Goal: Task Accomplishment & Management: Manage account settings

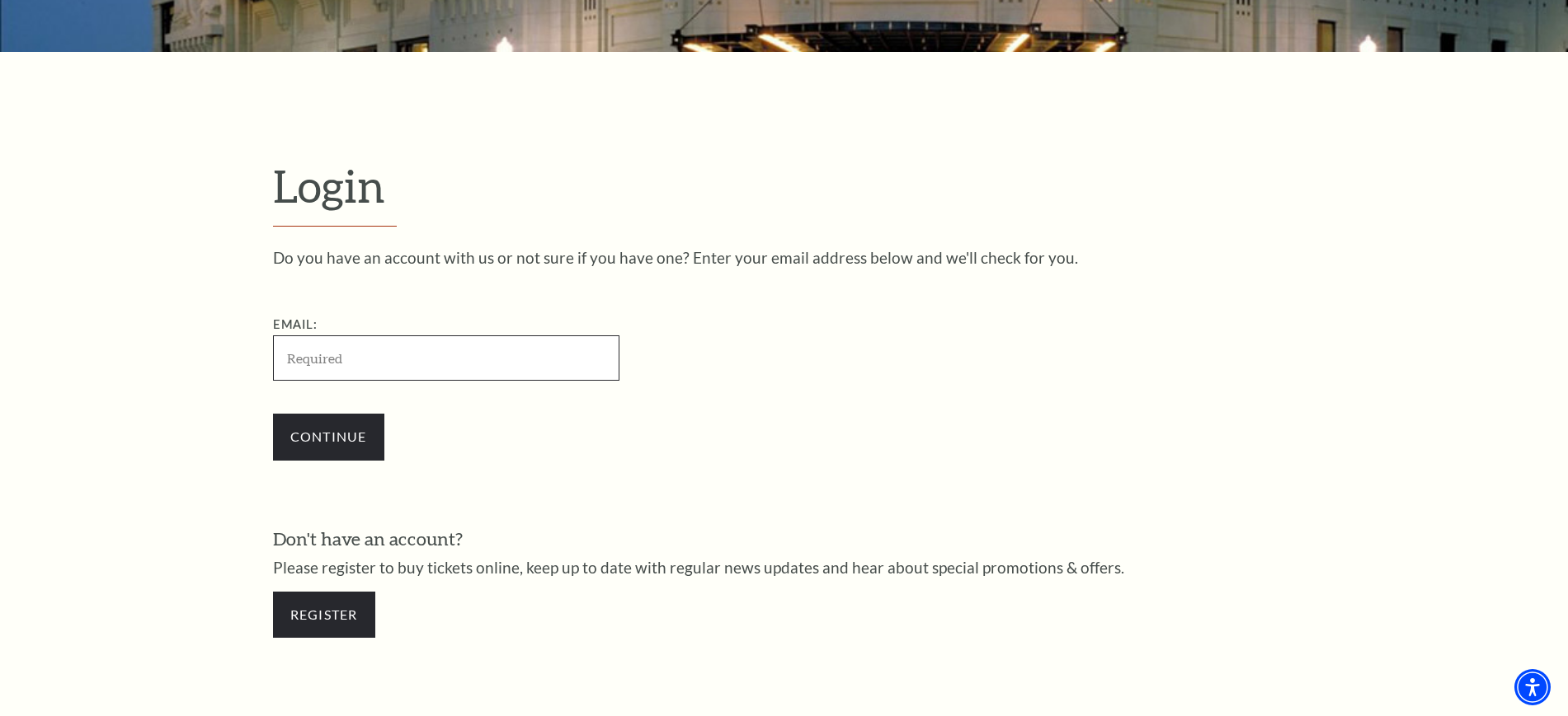
paste input "jpineda07241987@gmail.com"
type input "jpineda07241987@gmail.com"
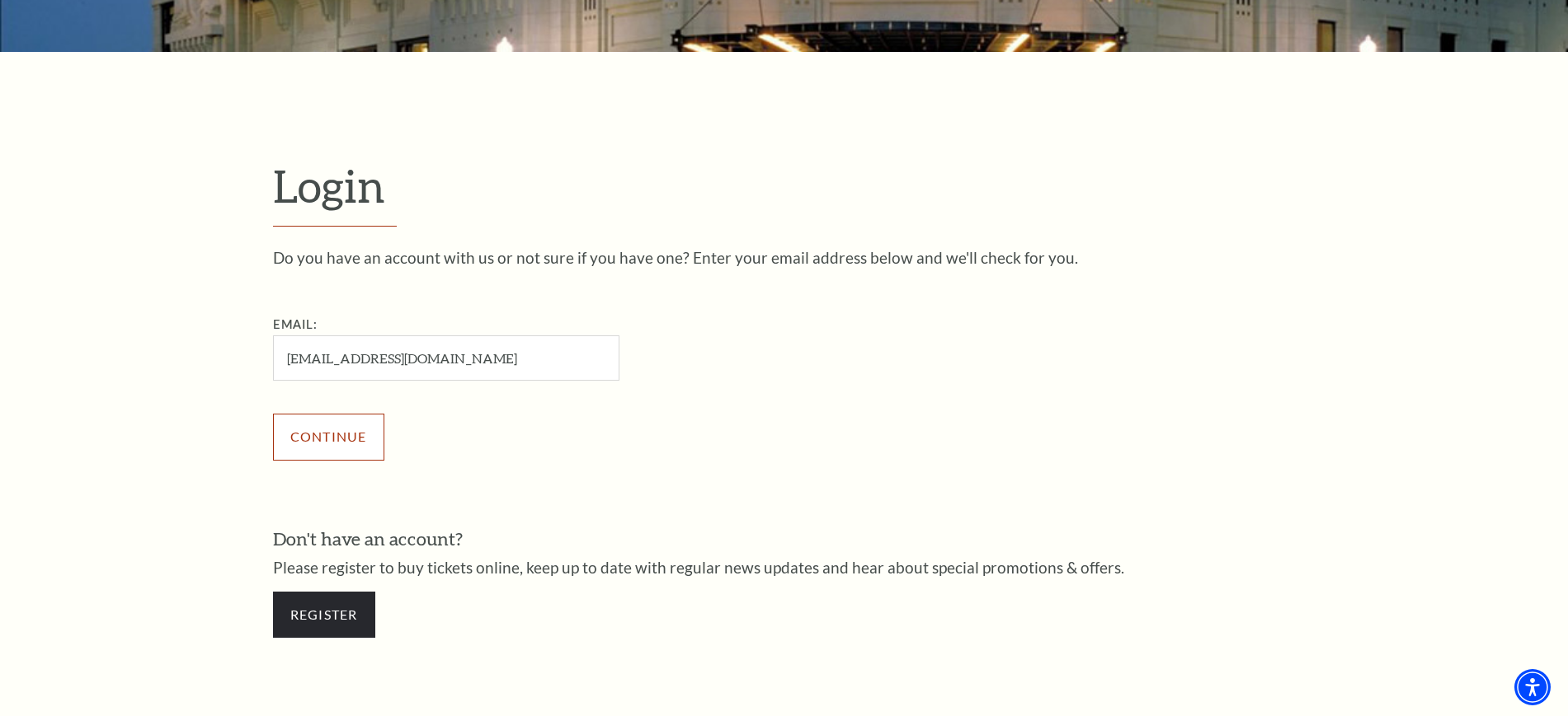
click at [333, 448] on input "Continue" at bounding box center [328, 437] width 111 height 46
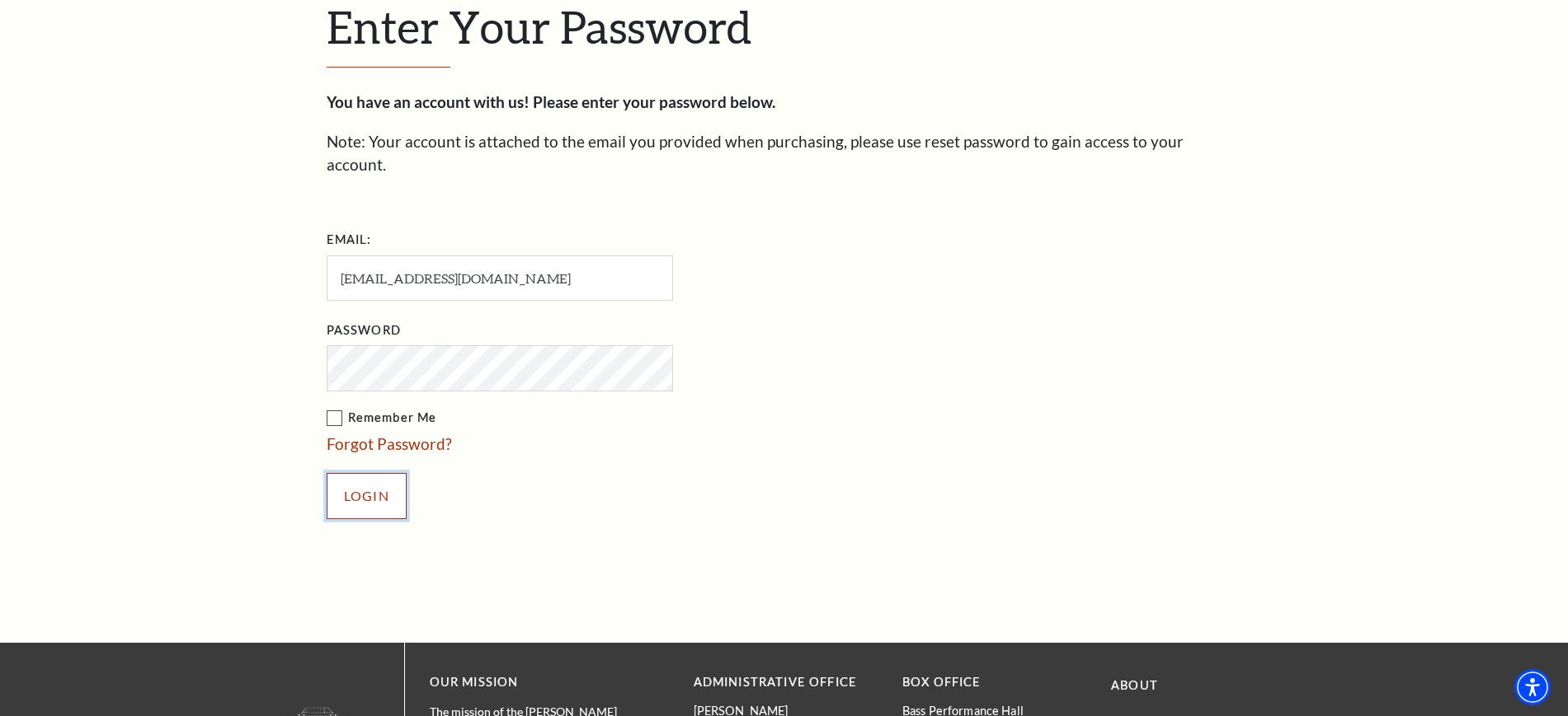
click at [356, 482] on input "Login" at bounding box center [366, 496] width 80 height 46
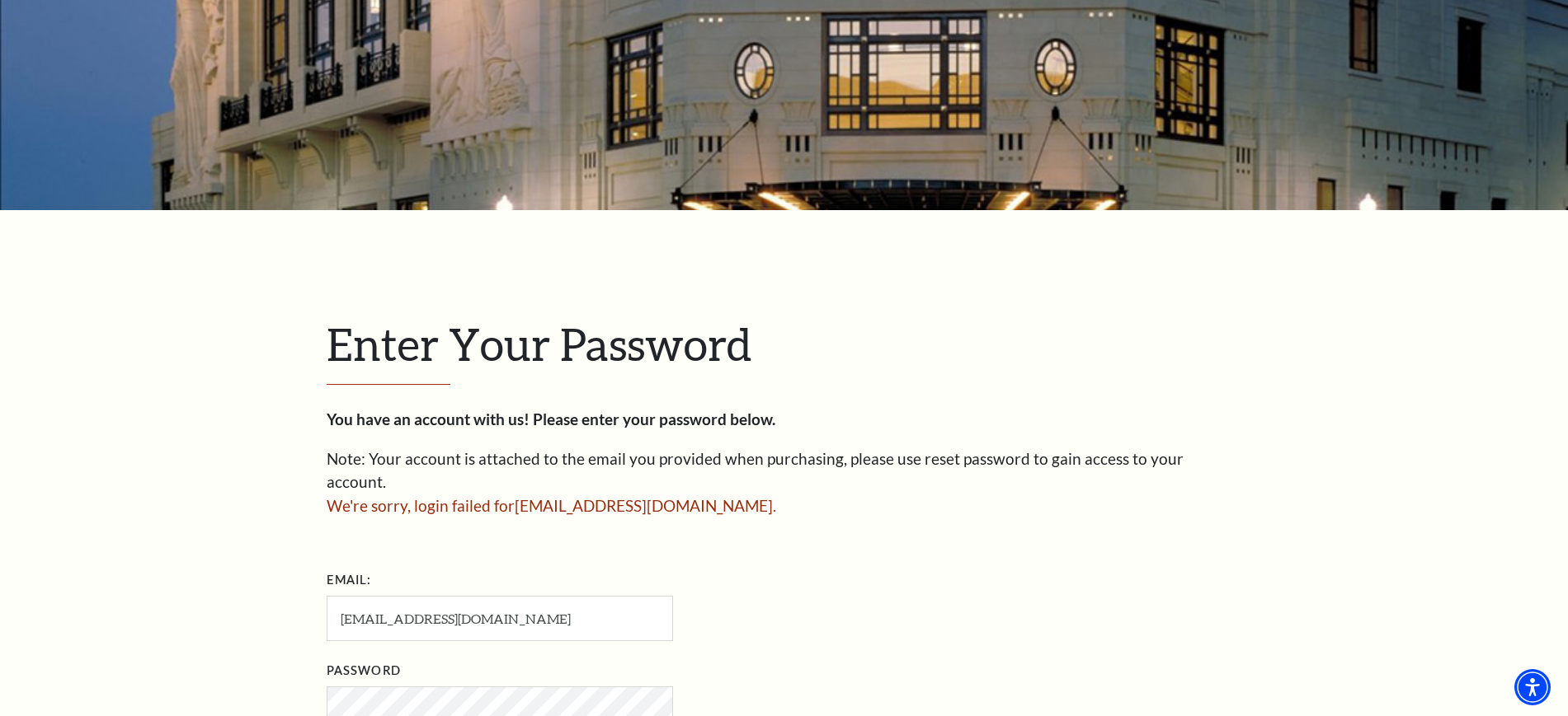
scroll to position [619, 0]
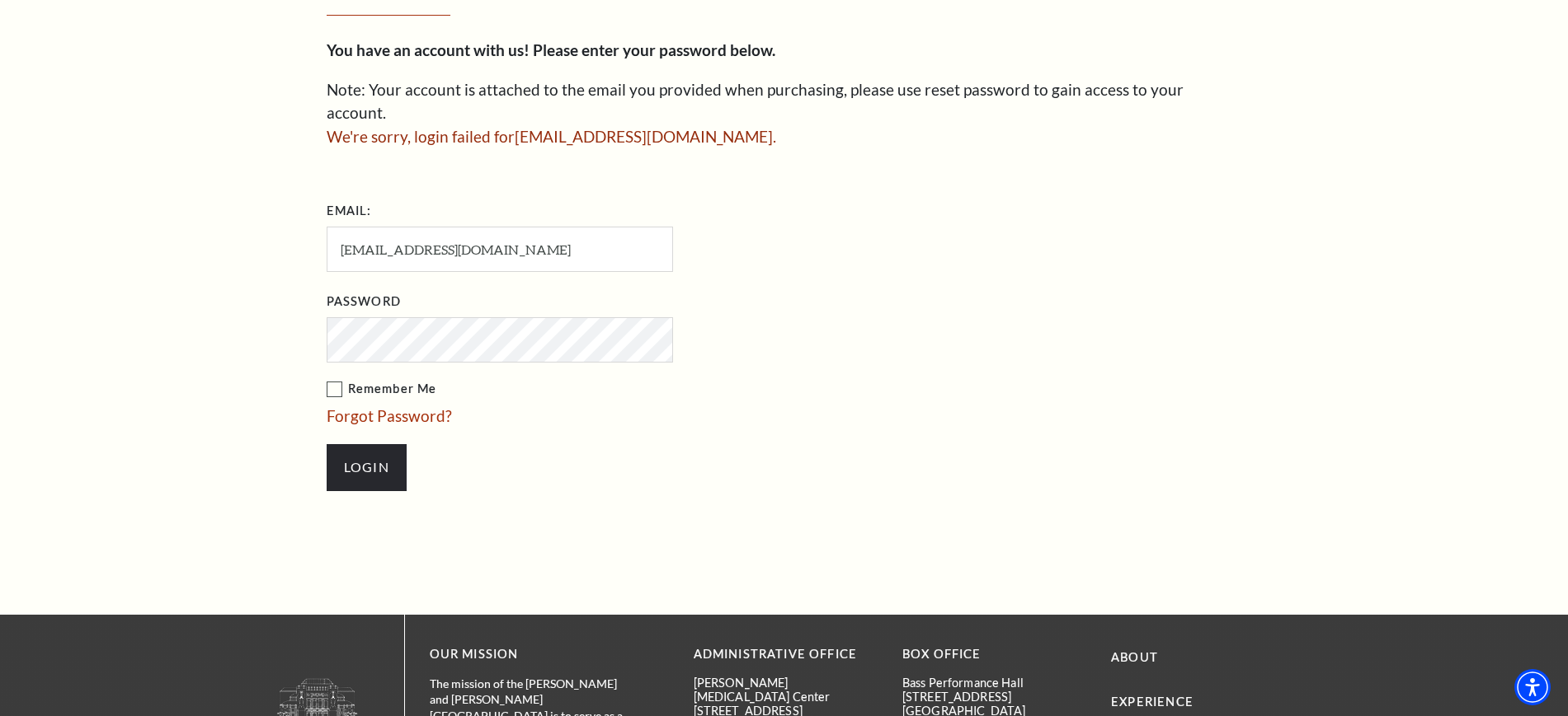
click at [326, 444] on input "Login" at bounding box center [366, 467] width 80 height 46
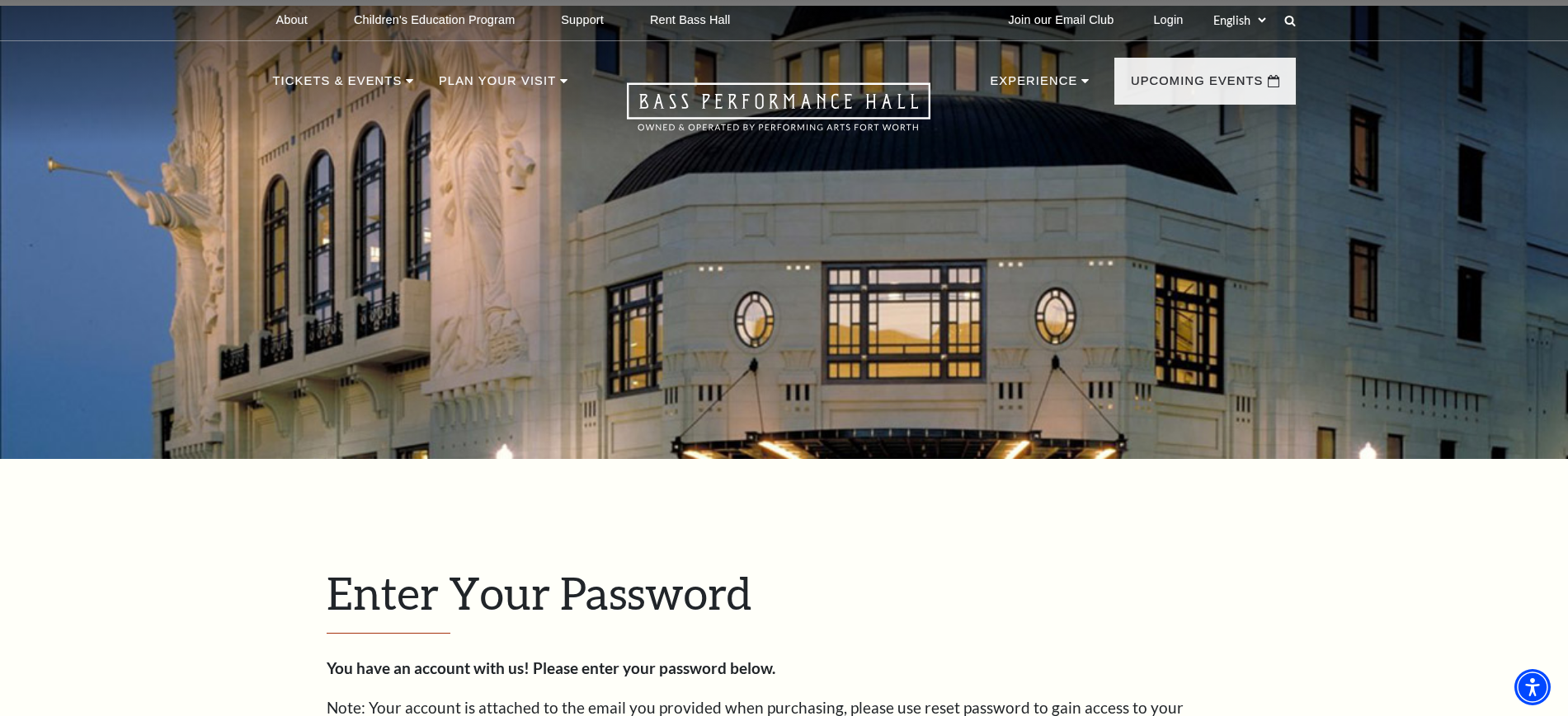
scroll to position [722, 0]
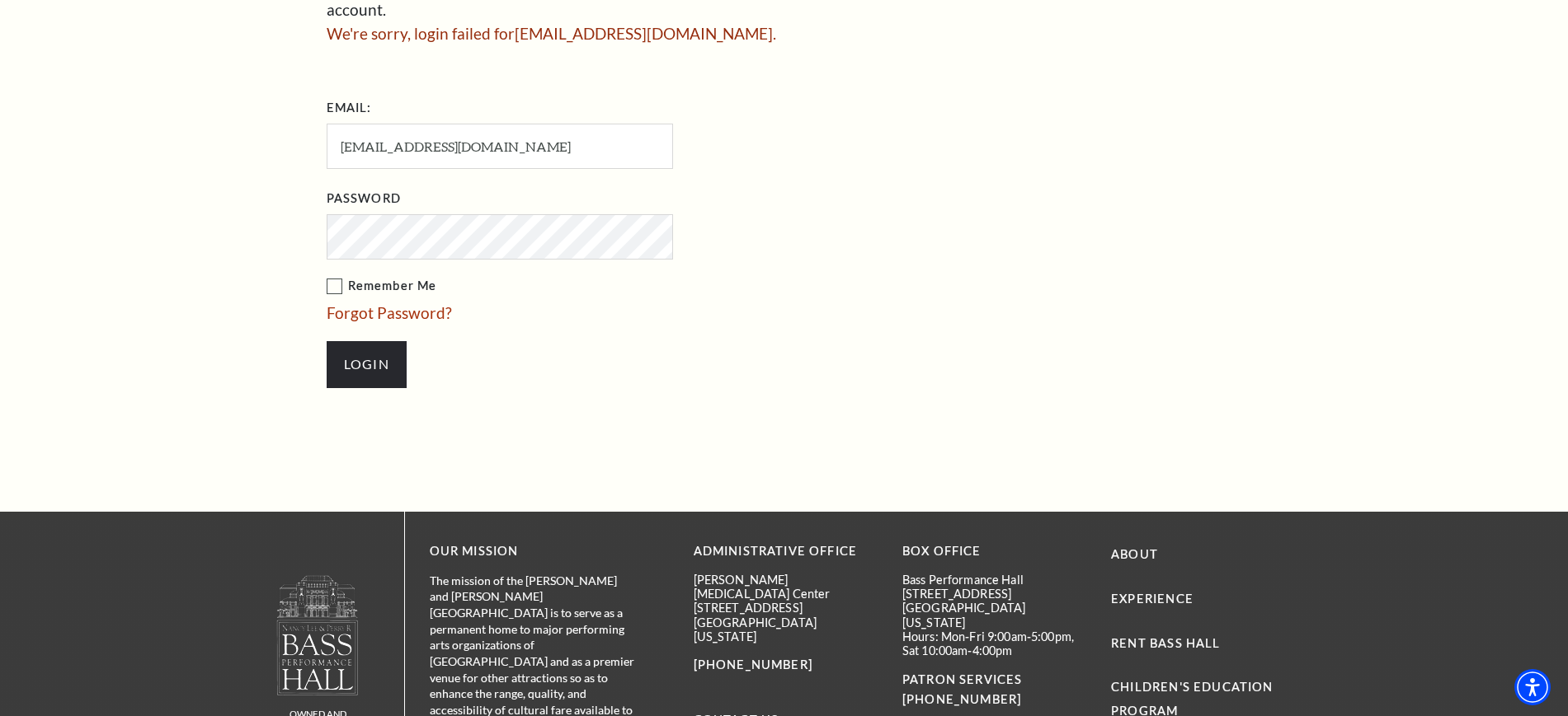
click at [326, 341] on input "Login" at bounding box center [366, 364] width 80 height 46
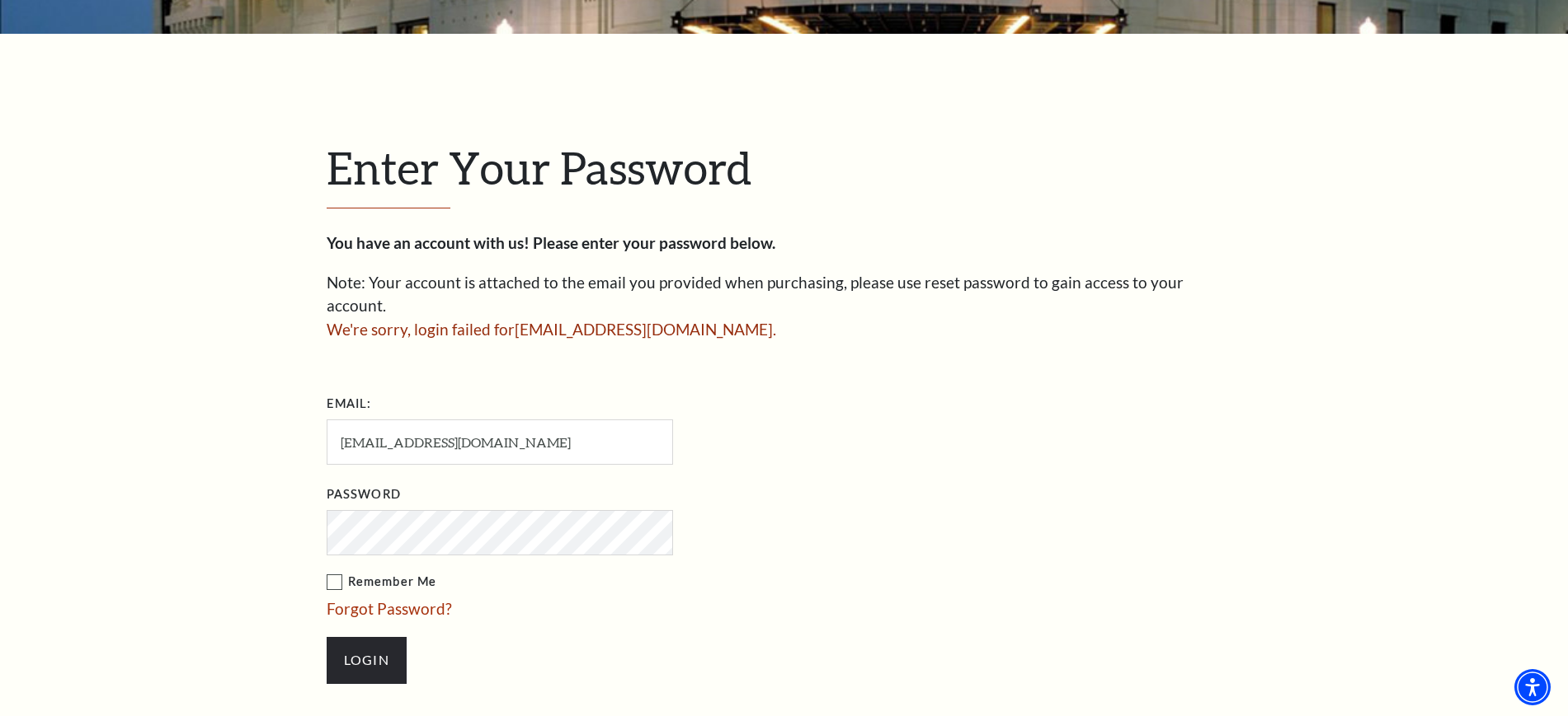
scroll to position [412, 0]
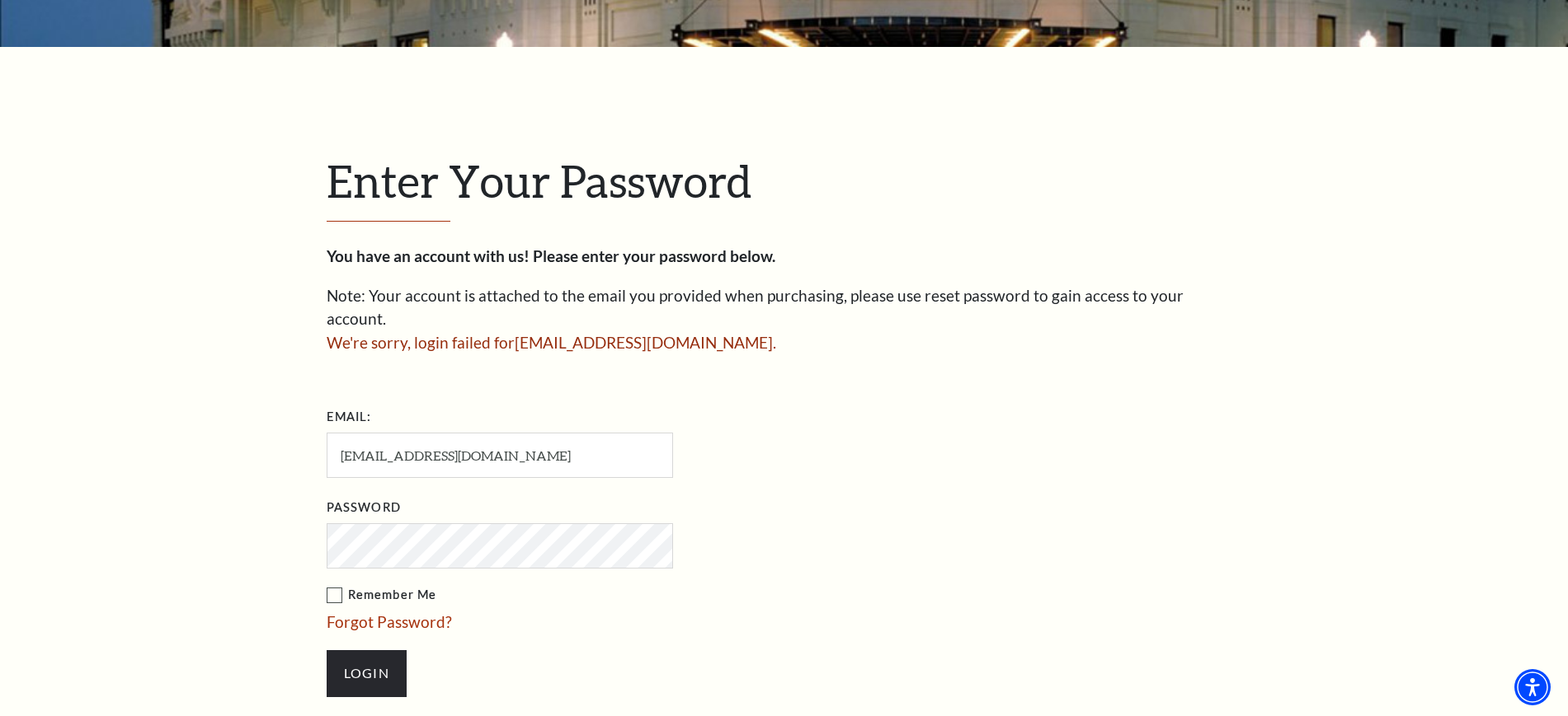
click at [326, 651] on input "Login" at bounding box center [366, 674] width 80 height 46
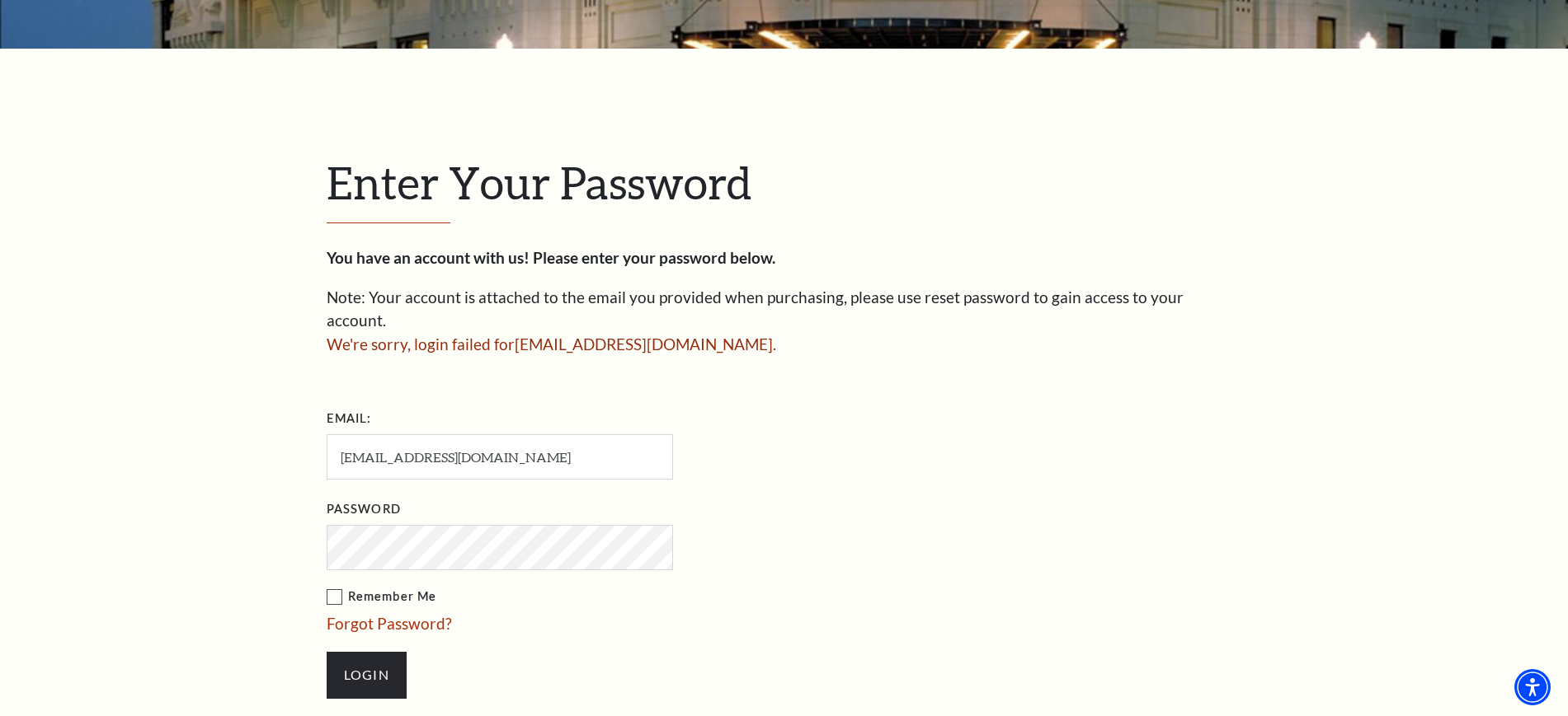
scroll to position [412, 0]
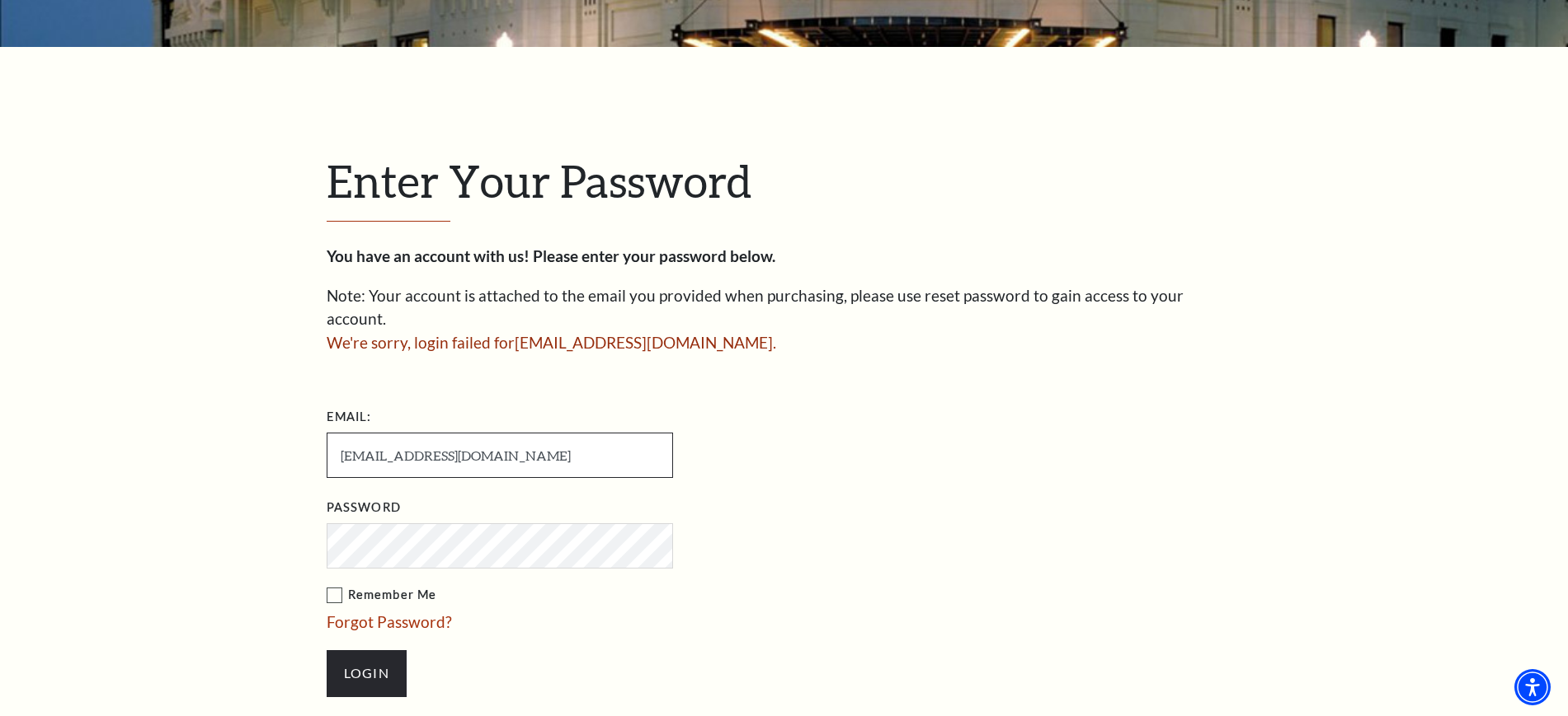
click at [339, 433] on input "[EMAIL_ADDRESS][DOMAIN_NAME]" at bounding box center [499, 455] width 347 height 45
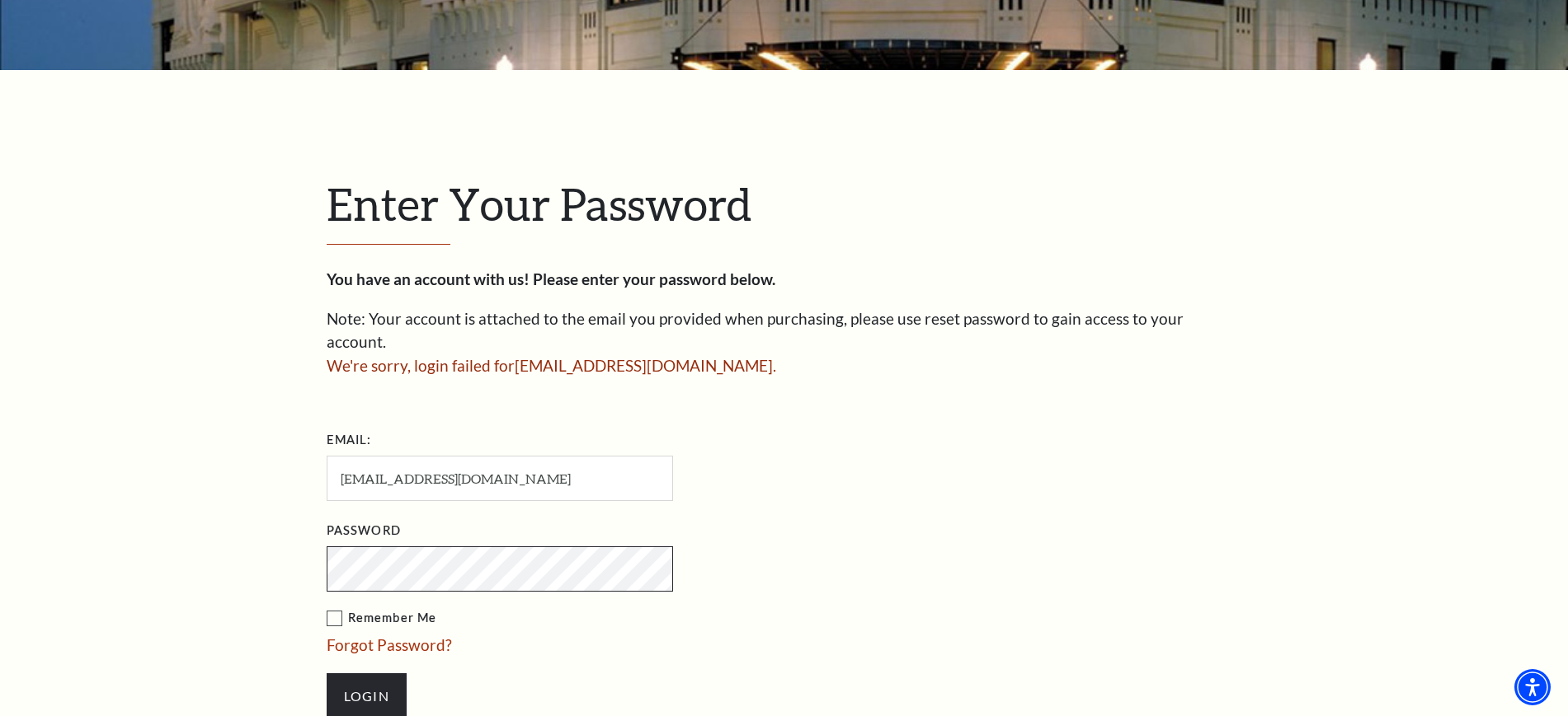
scroll to position [515, 0]
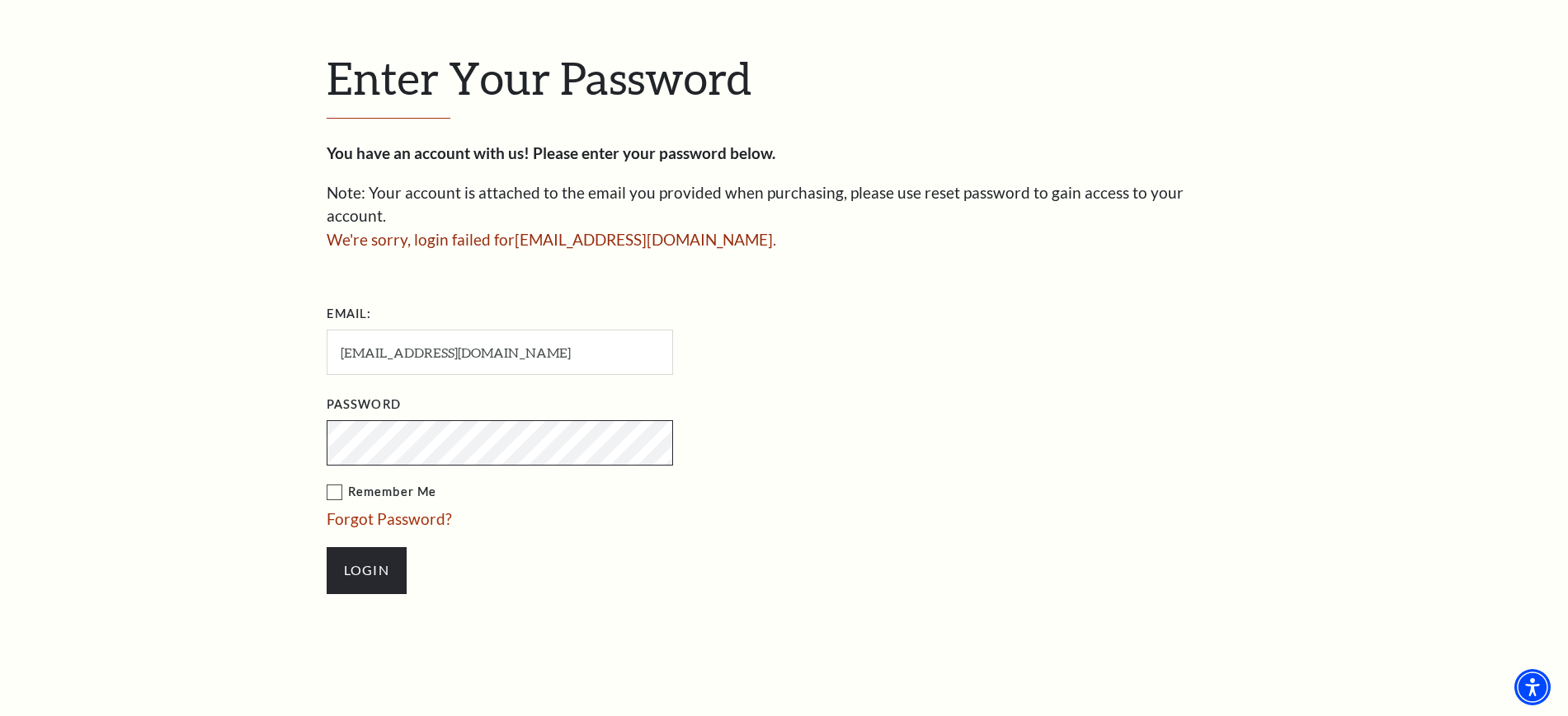
click at [326, 547] on input "Login" at bounding box center [366, 570] width 80 height 46
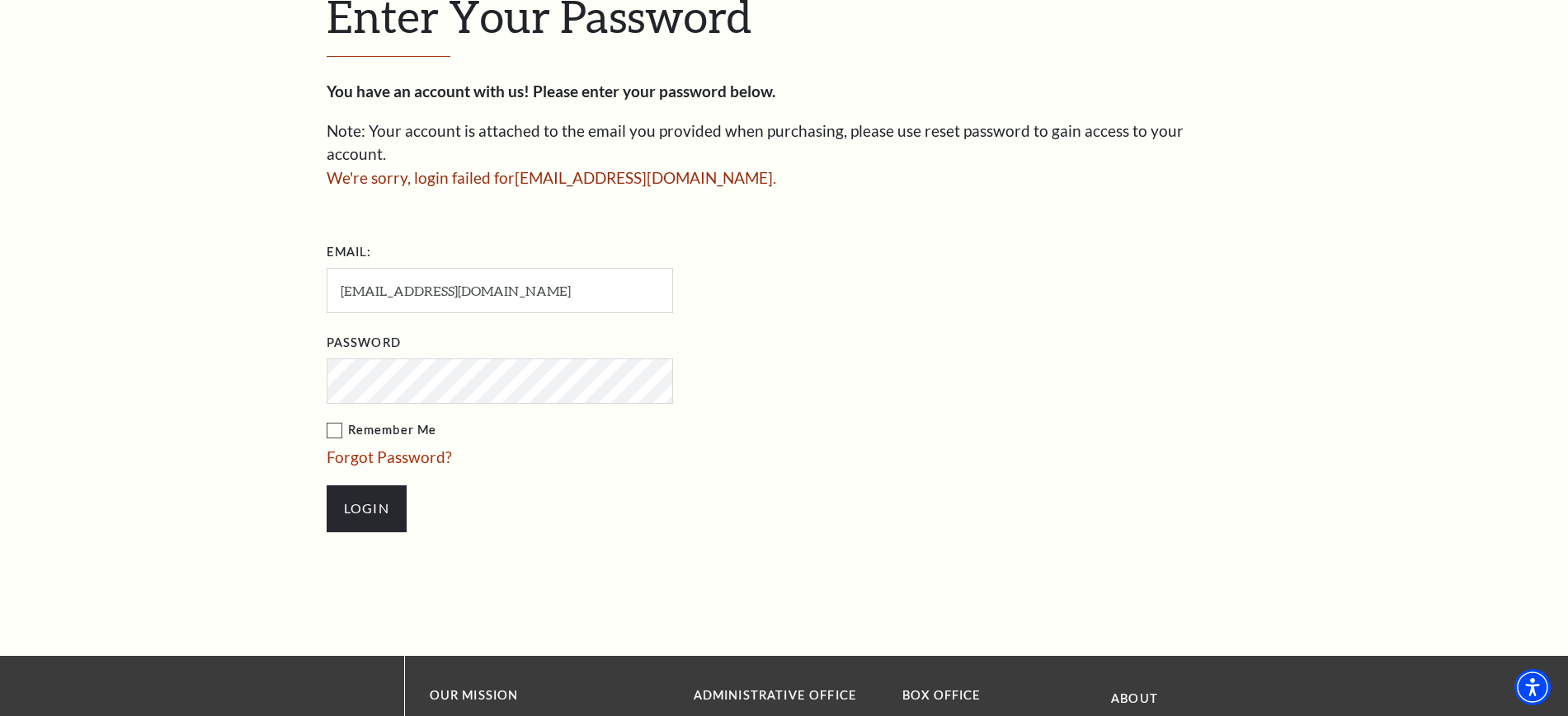
click at [931, 446] on form "Email: [EMAIL_ADDRESS][DOMAIN_NAME] Password Remember Me Forgot Password? Login" at bounding box center [784, 393] width 915 height 310
click at [208, 332] on div "Enter Your Password You have an account with us! Please enter your password bel…" at bounding box center [784, 268] width 1568 height 773
click at [366, 448] on link "Forgot Password?" at bounding box center [389, 457] width 125 height 19
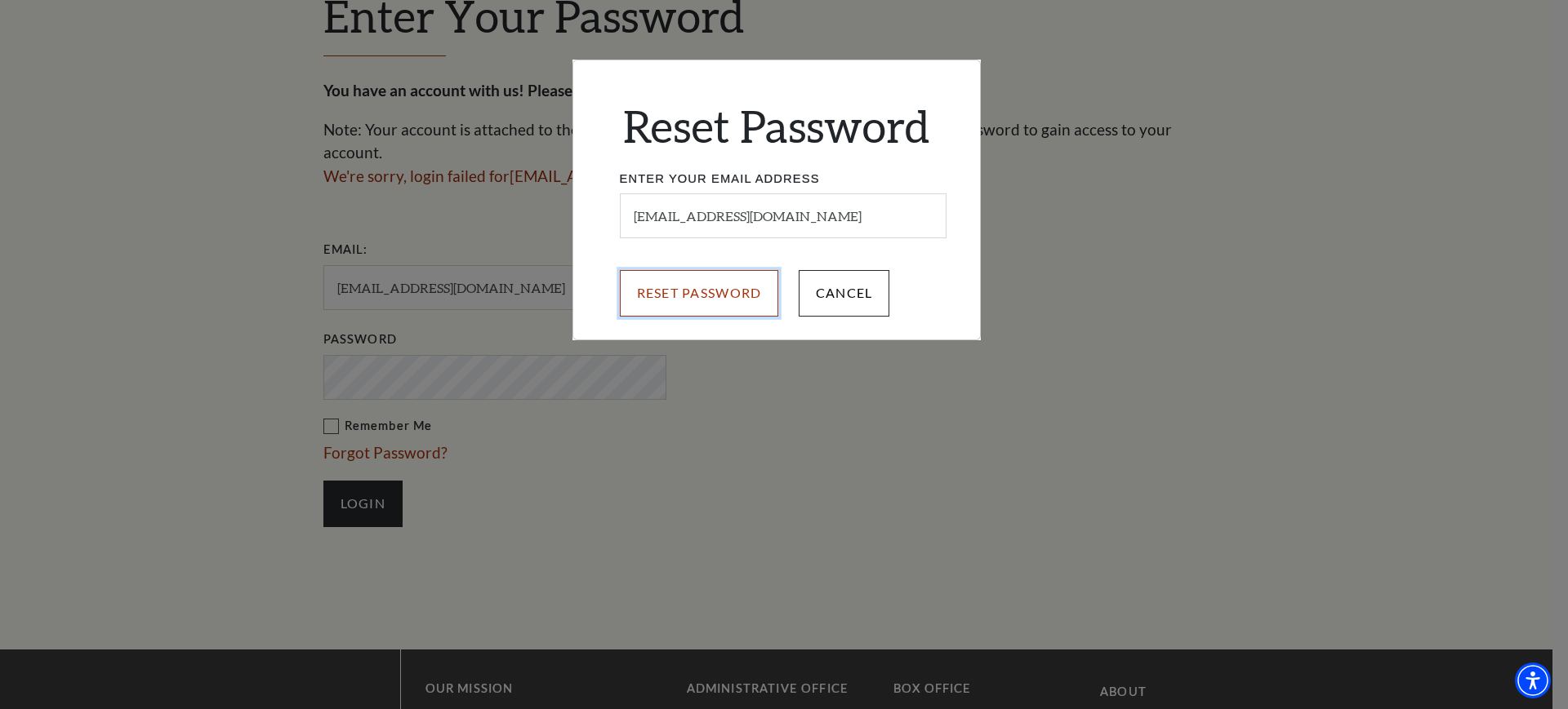
click at [668, 289] on input "Reset Password" at bounding box center [699, 293] width 159 height 46
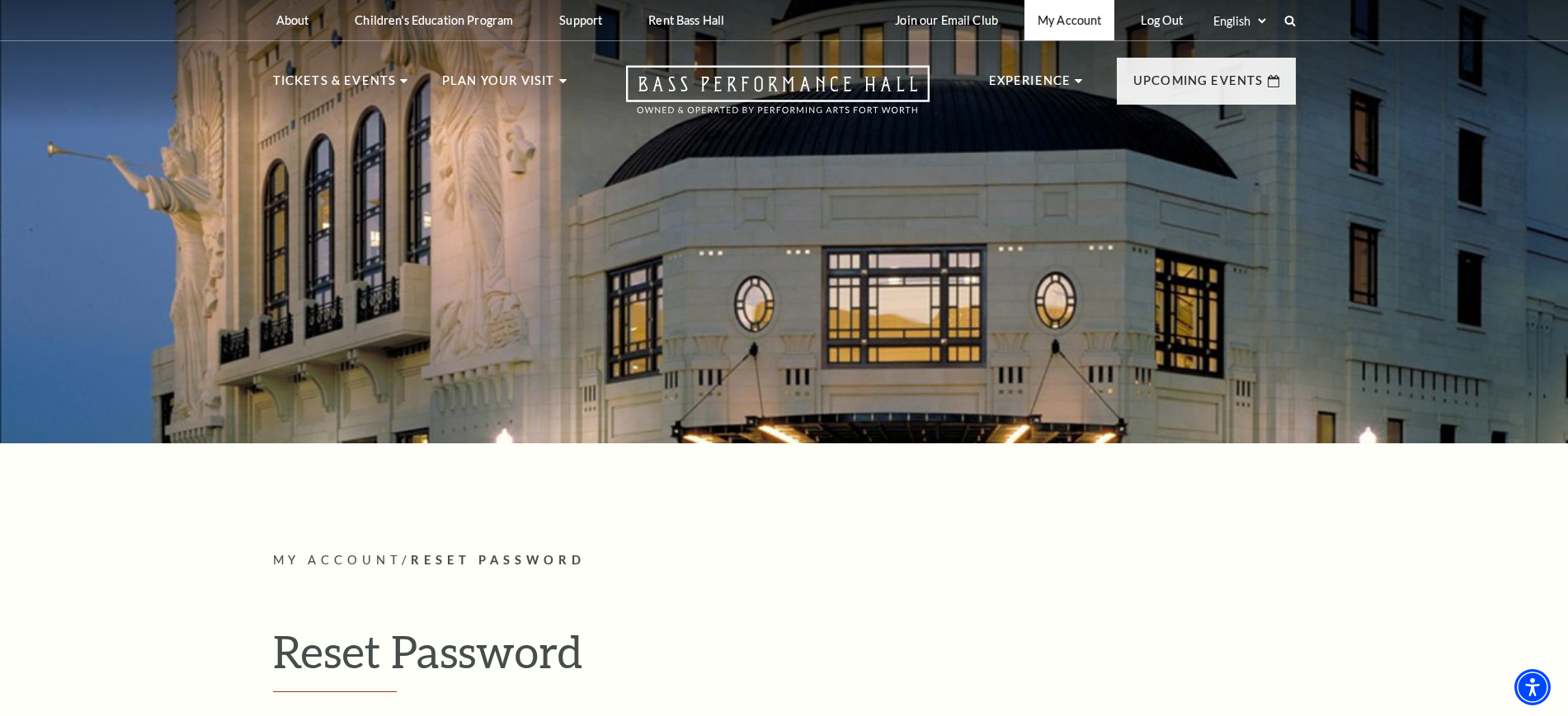
click at [1073, 17] on link "My Account" at bounding box center [1070, 20] width 90 height 40
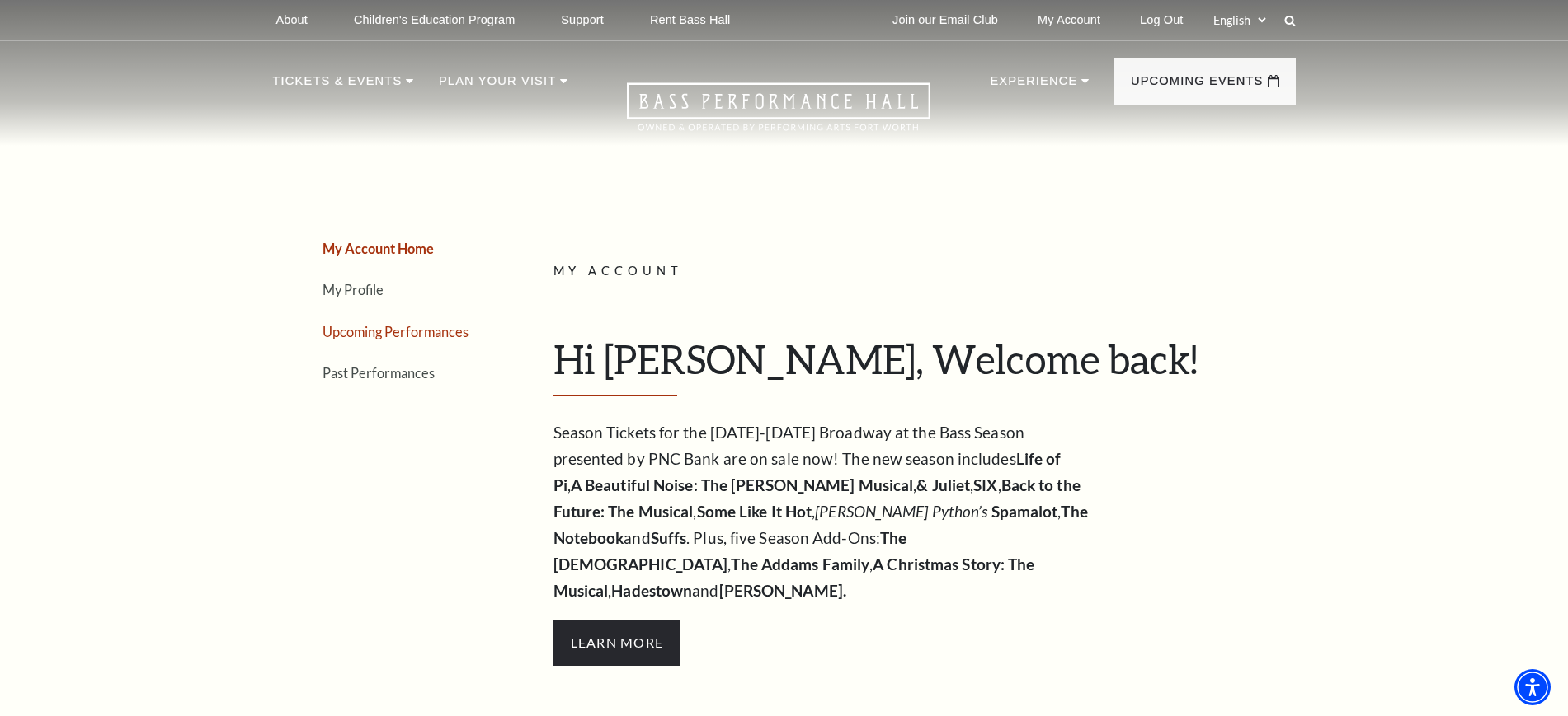
click at [371, 331] on link "Upcoming Performances" at bounding box center [395, 331] width 146 height 16
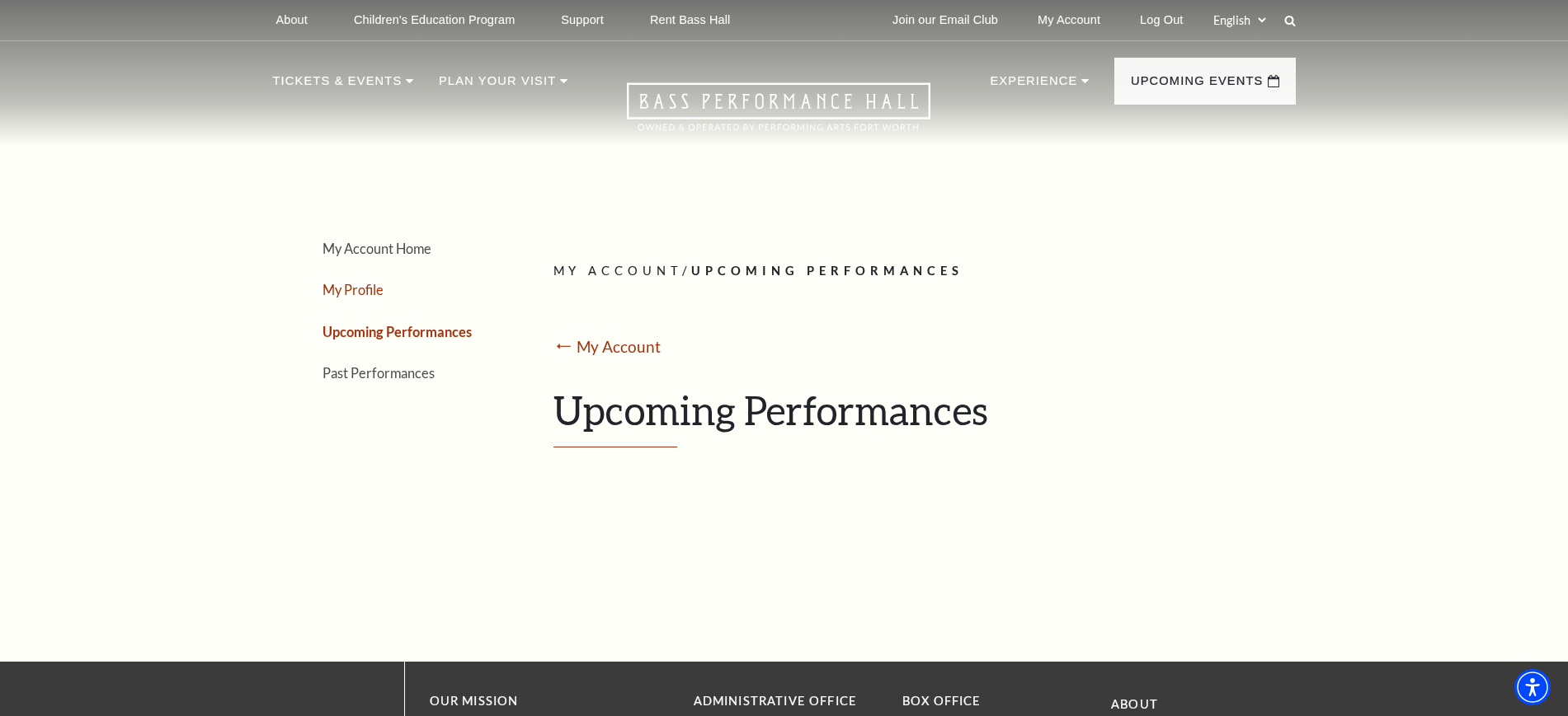
click at [357, 294] on link "My Profile" at bounding box center [353, 290] width 61 height 16
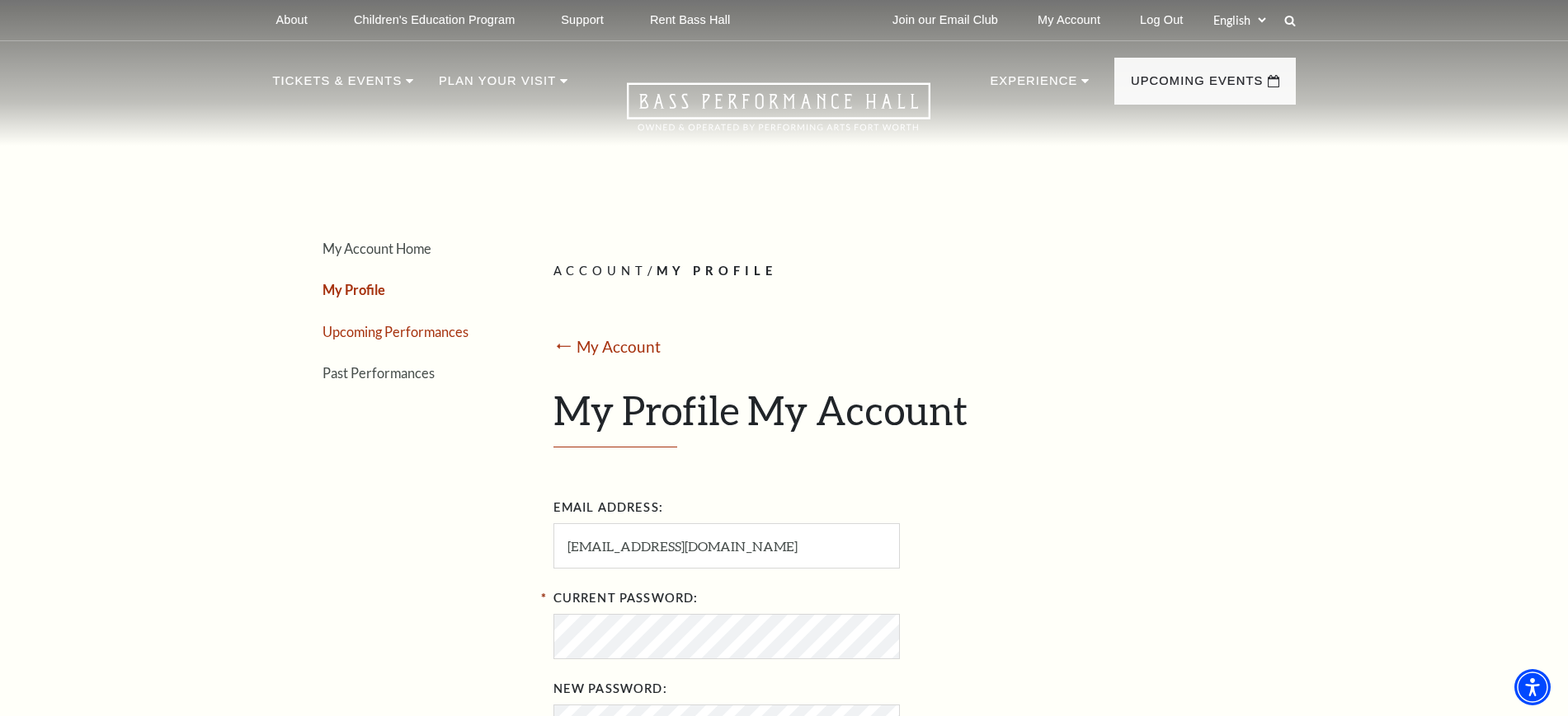
click at [368, 338] on link "Upcoming Performances" at bounding box center [395, 331] width 146 height 16
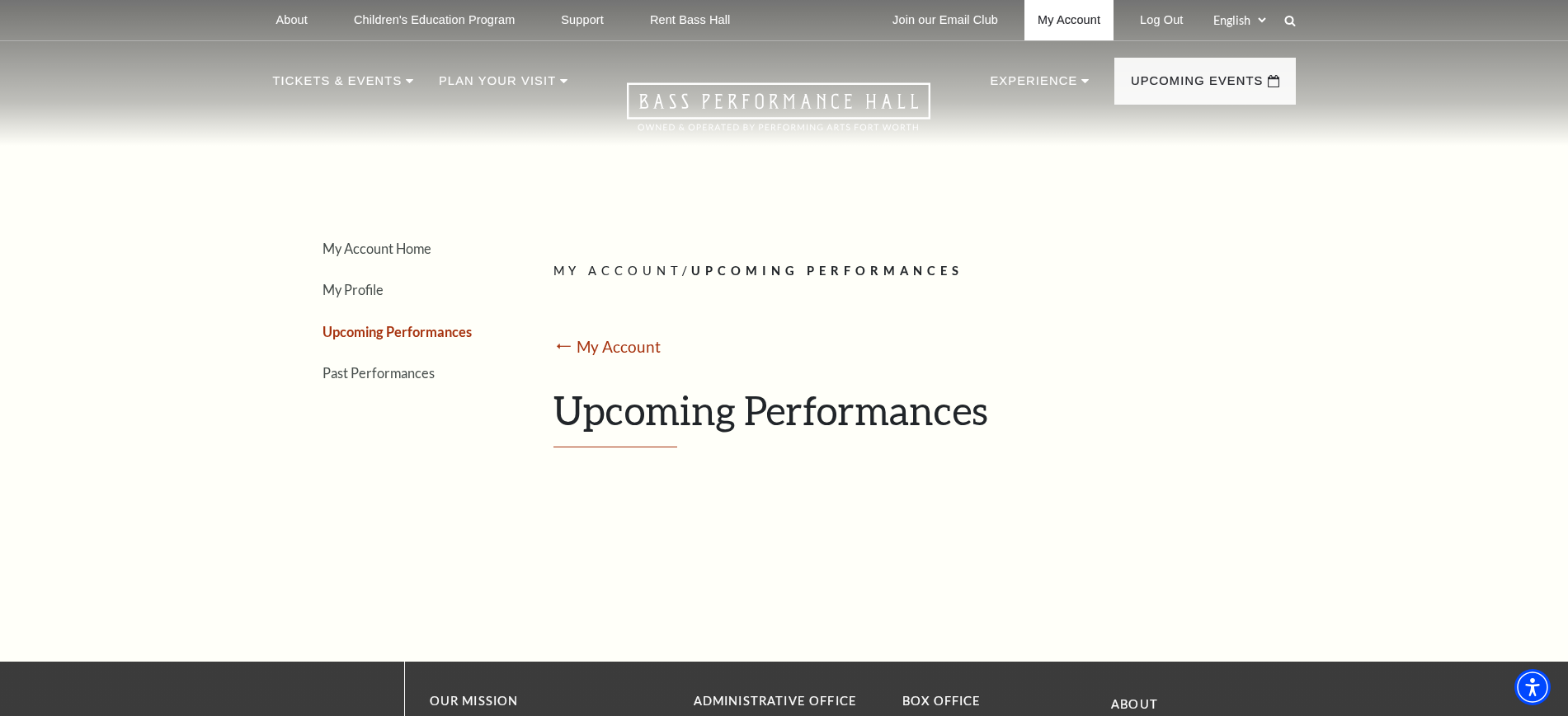
click at [1067, 30] on link "My Account" at bounding box center [1069, 20] width 89 height 40
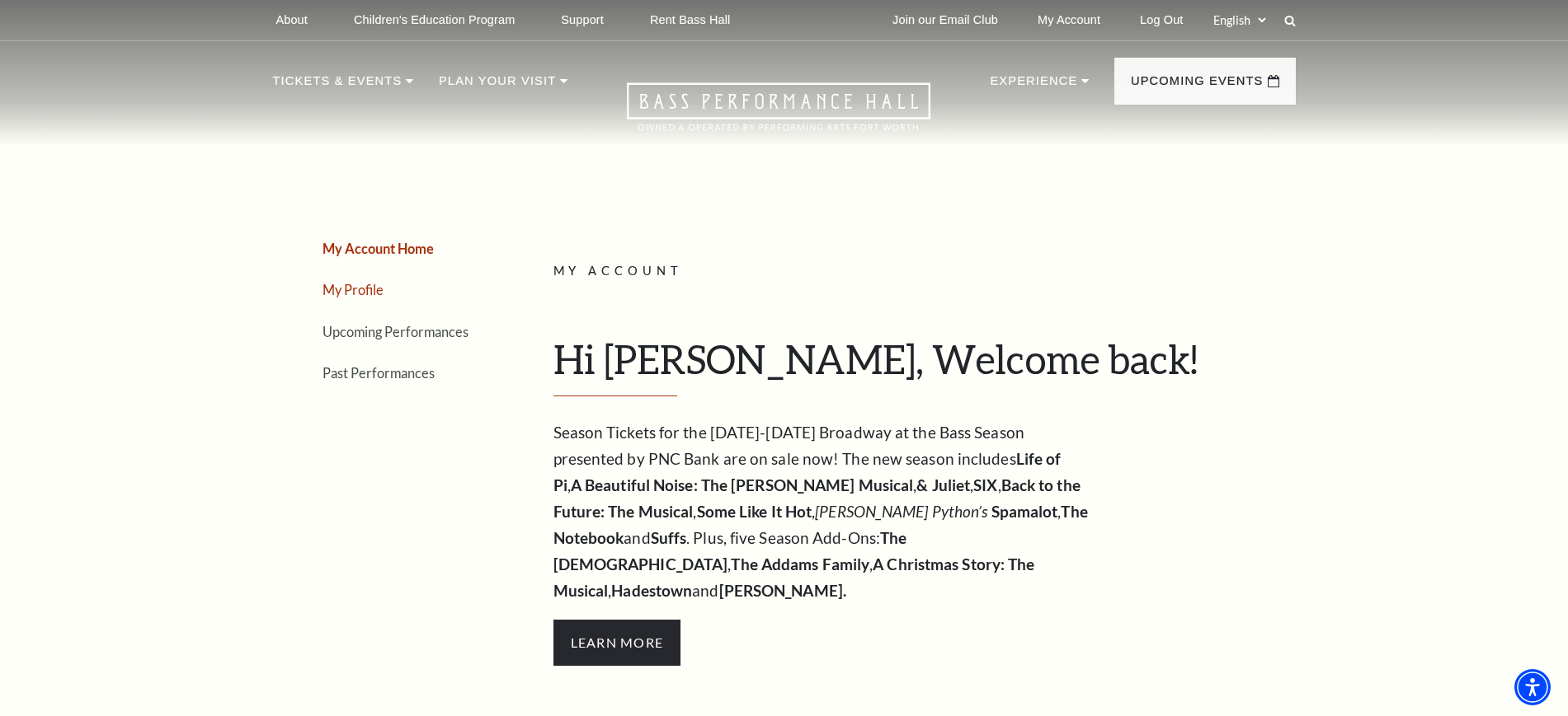
click at [348, 291] on link "My Profile" at bounding box center [353, 290] width 61 height 16
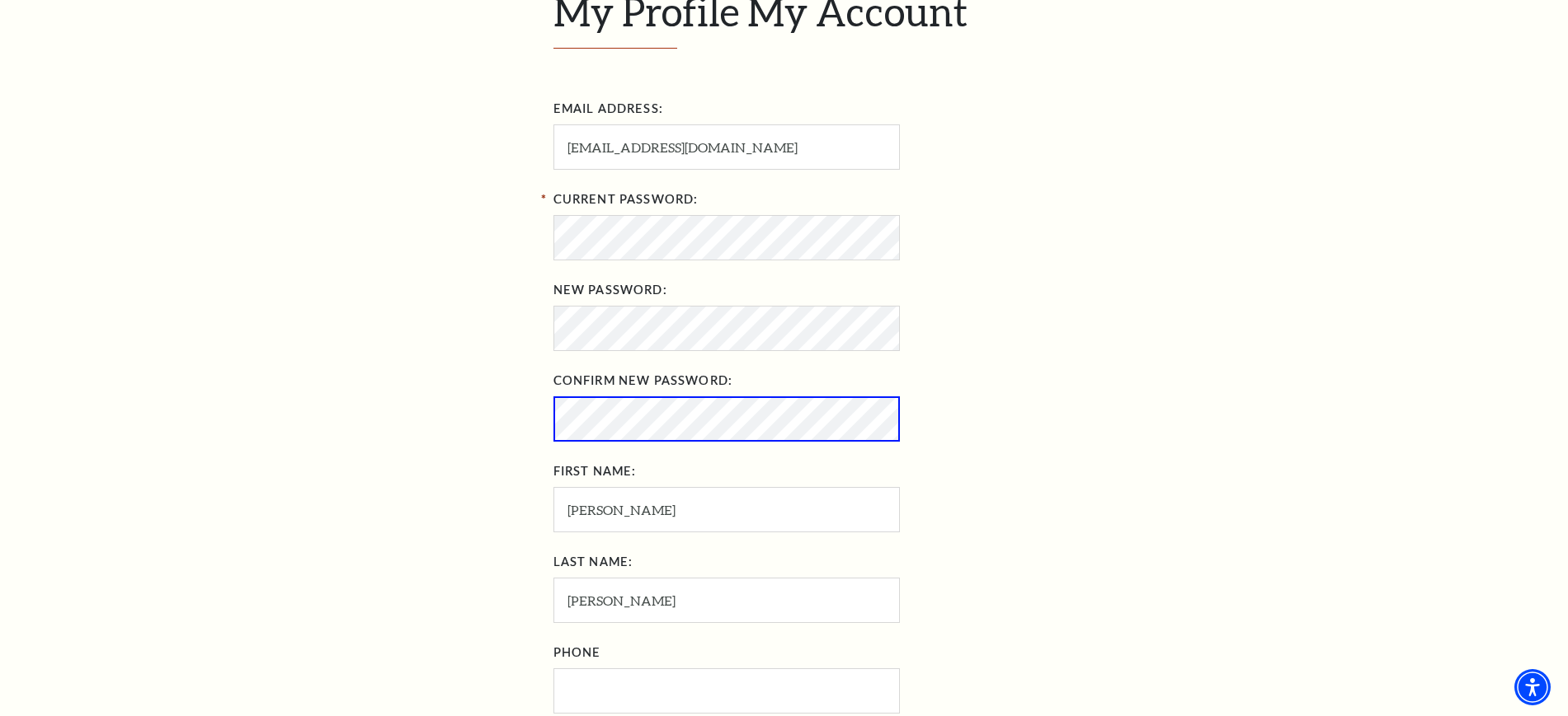
scroll to position [722, 0]
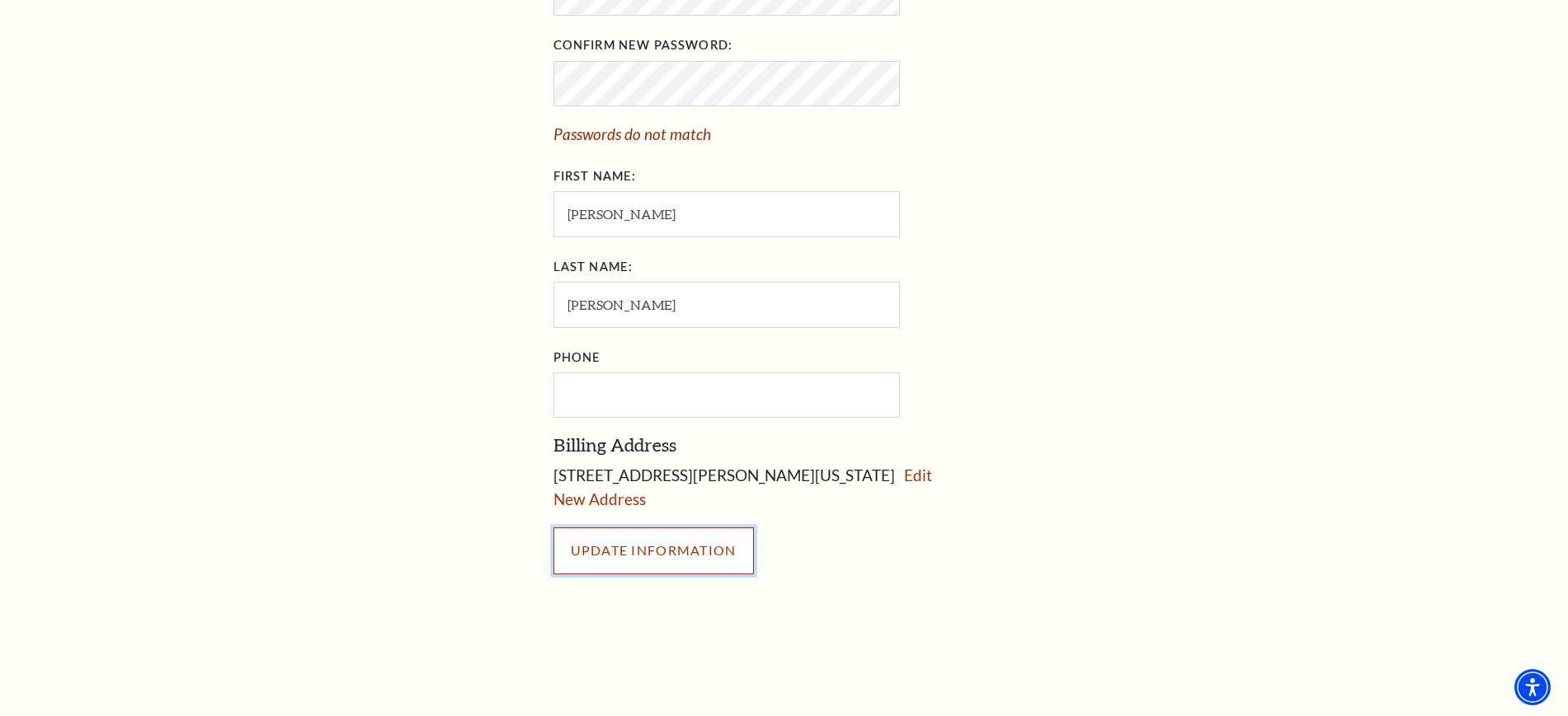
click at [592, 518] on div "UPDATE INFORMATION" at bounding box center [919, 551] width 730 height 79
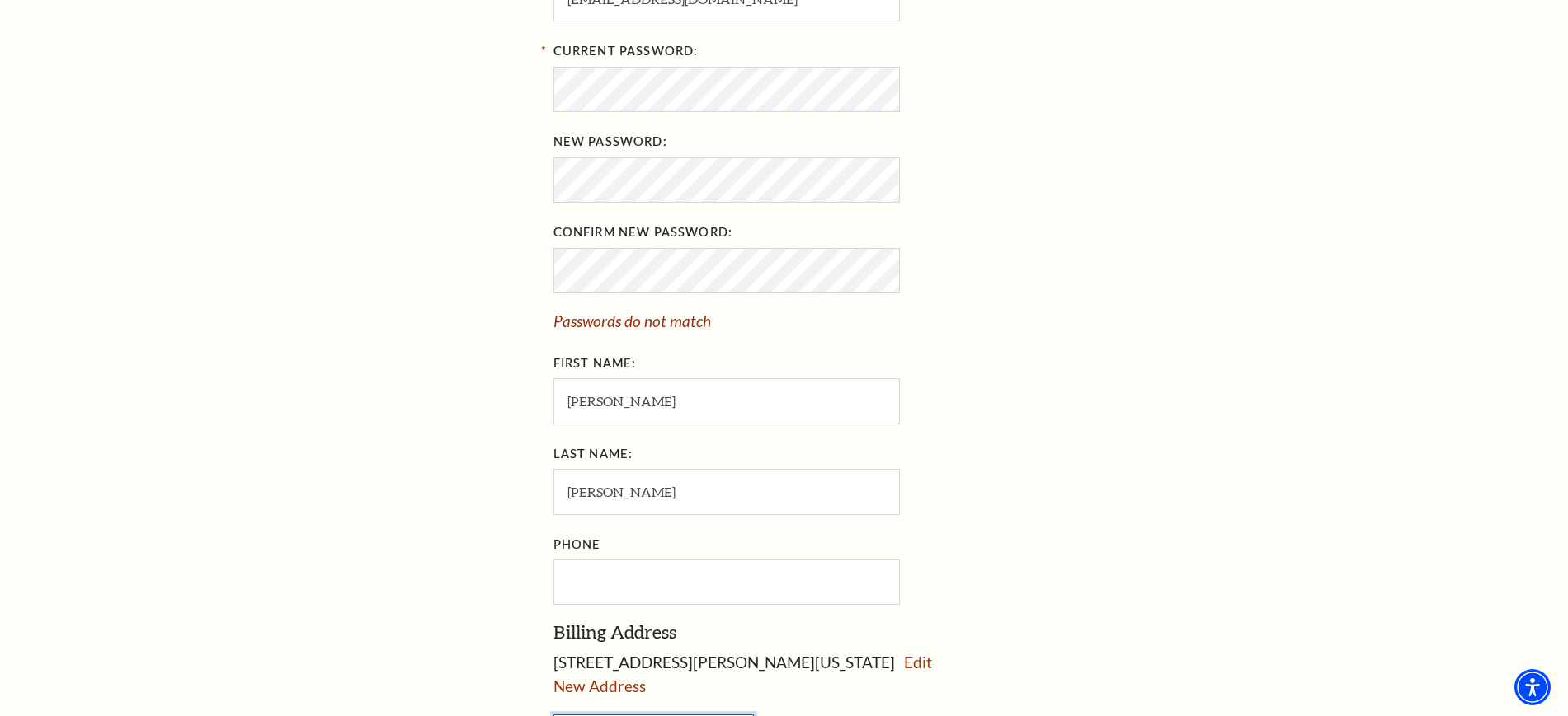
scroll to position [515, 0]
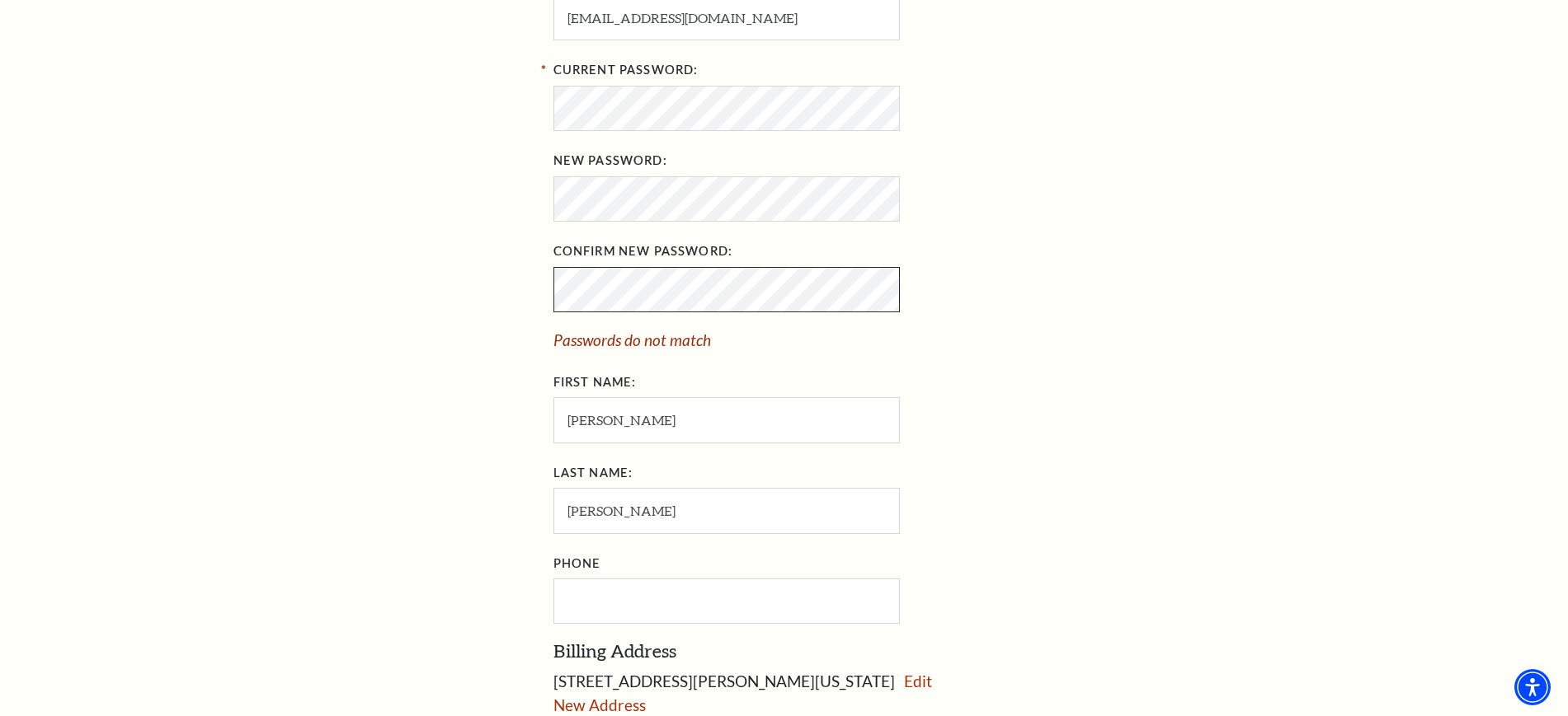
click at [388, 310] on div "My Account Home My Profile Upcoming Performances Past Performances Loading... A…" at bounding box center [784, 265] width 1023 height 1279
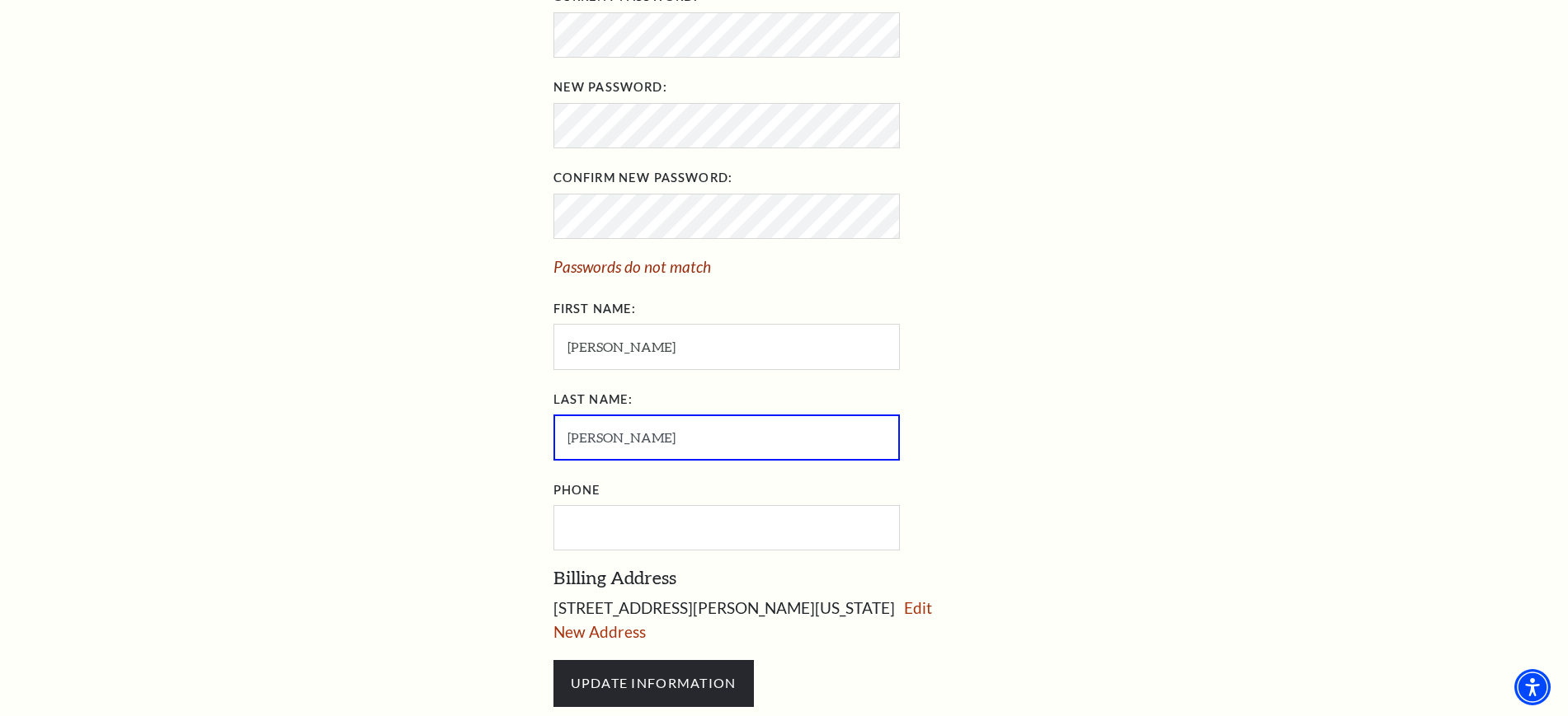
scroll to position [824, 0]
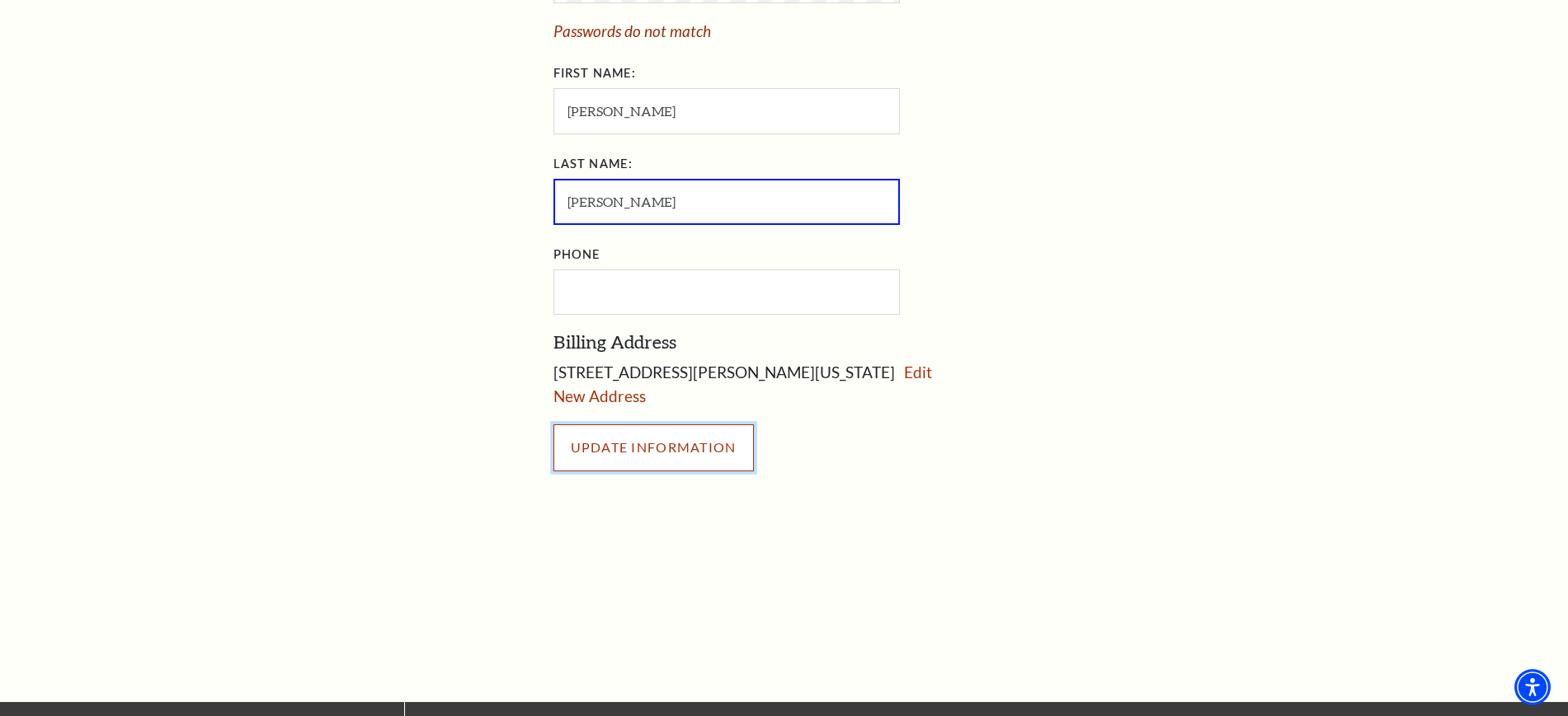
click at [669, 454] on input "UPDATE INFORMATION" at bounding box center [654, 448] width 200 height 46
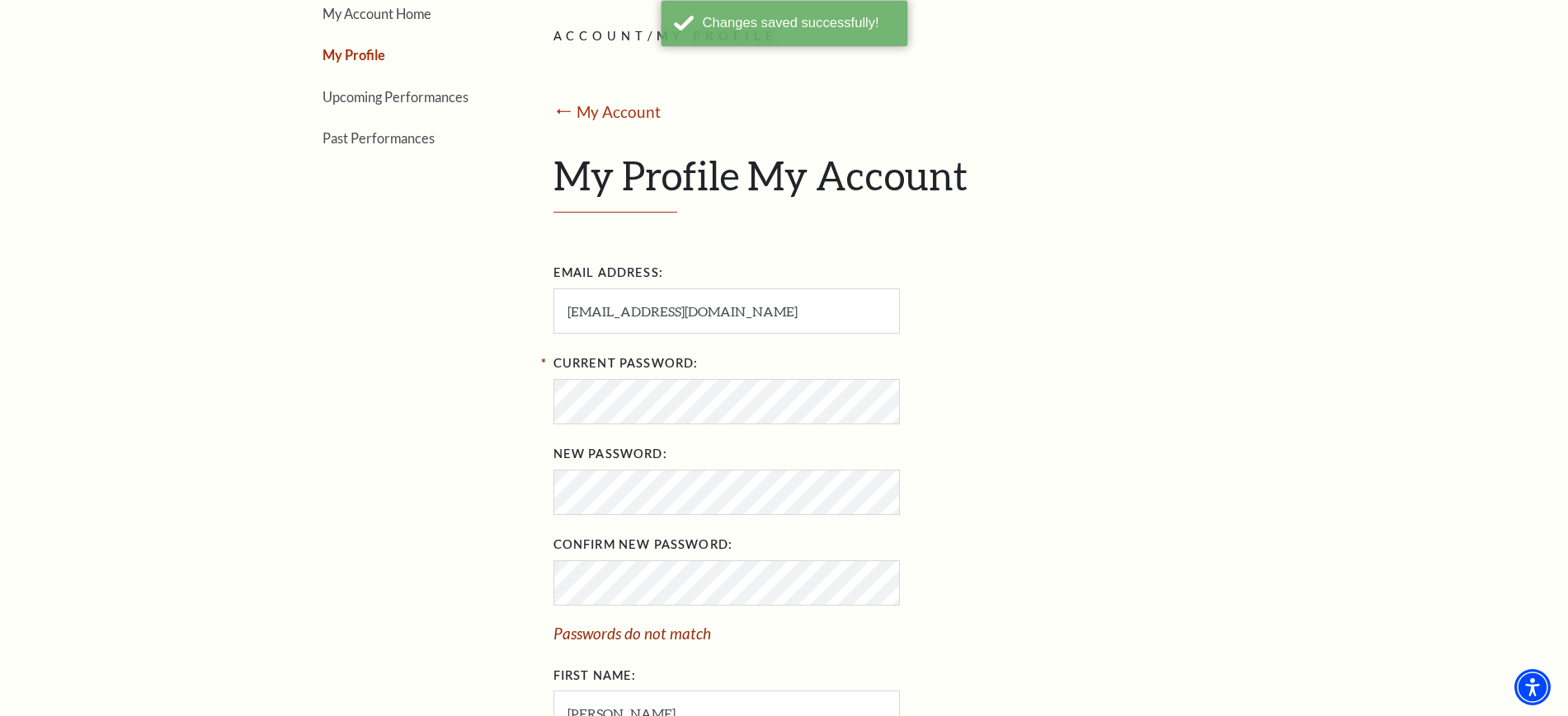
scroll to position [206, 0]
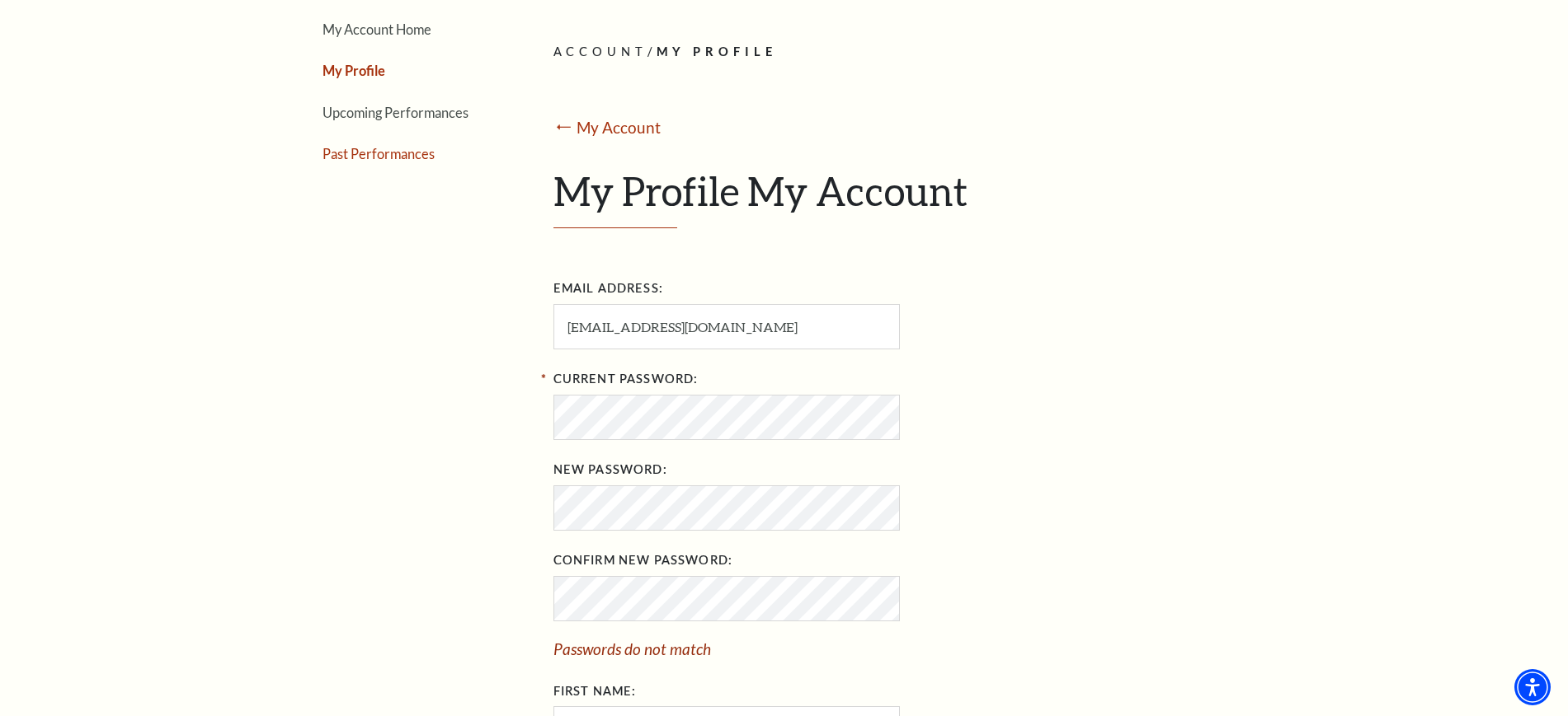
click at [382, 151] on link "Past Performances" at bounding box center [379, 153] width 112 height 16
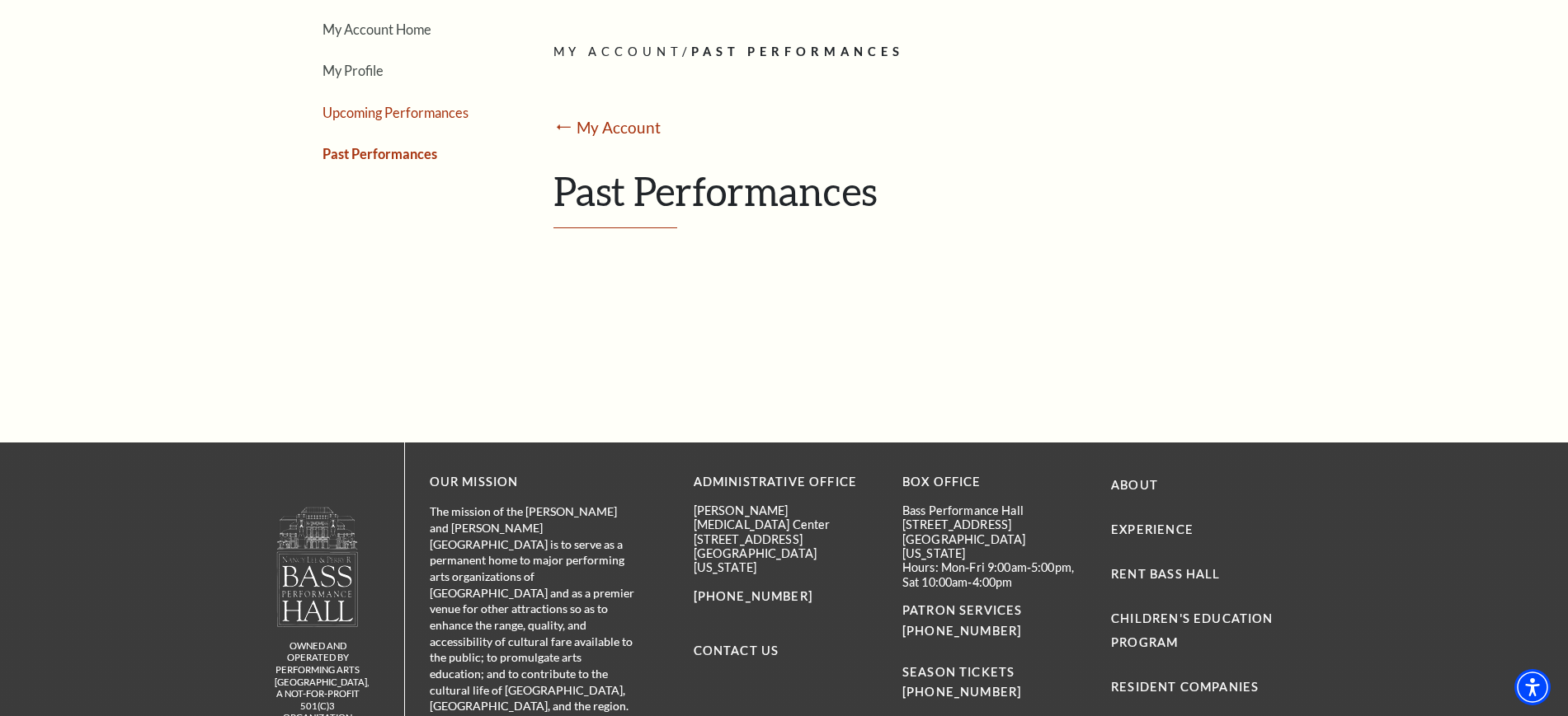
click at [353, 116] on link "Upcoming Performances" at bounding box center [395, 112] width 146 height 16
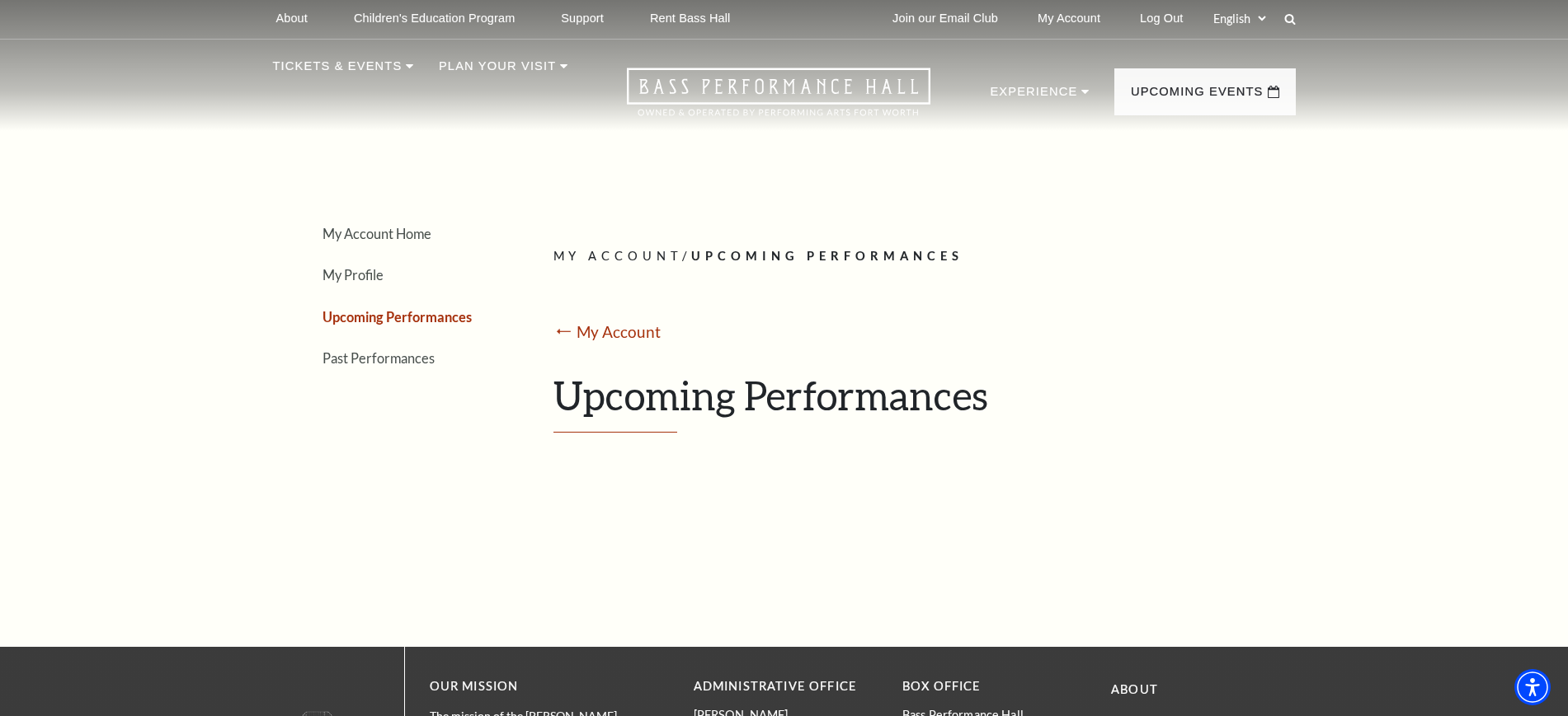
scroll to position [0, 0]
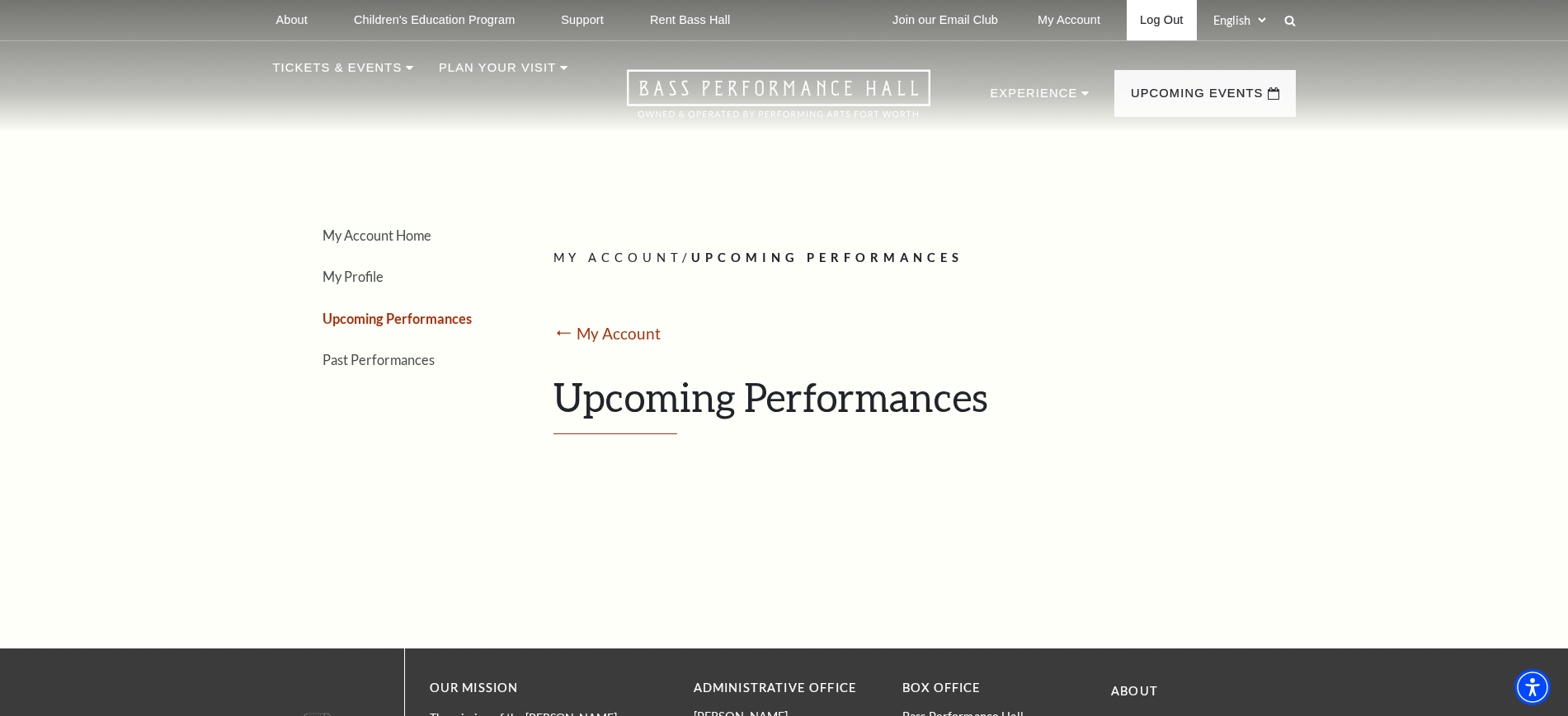
click at [1162, 14] on link "Log Out" at bounding box center [1161, 20] width 69 height 40
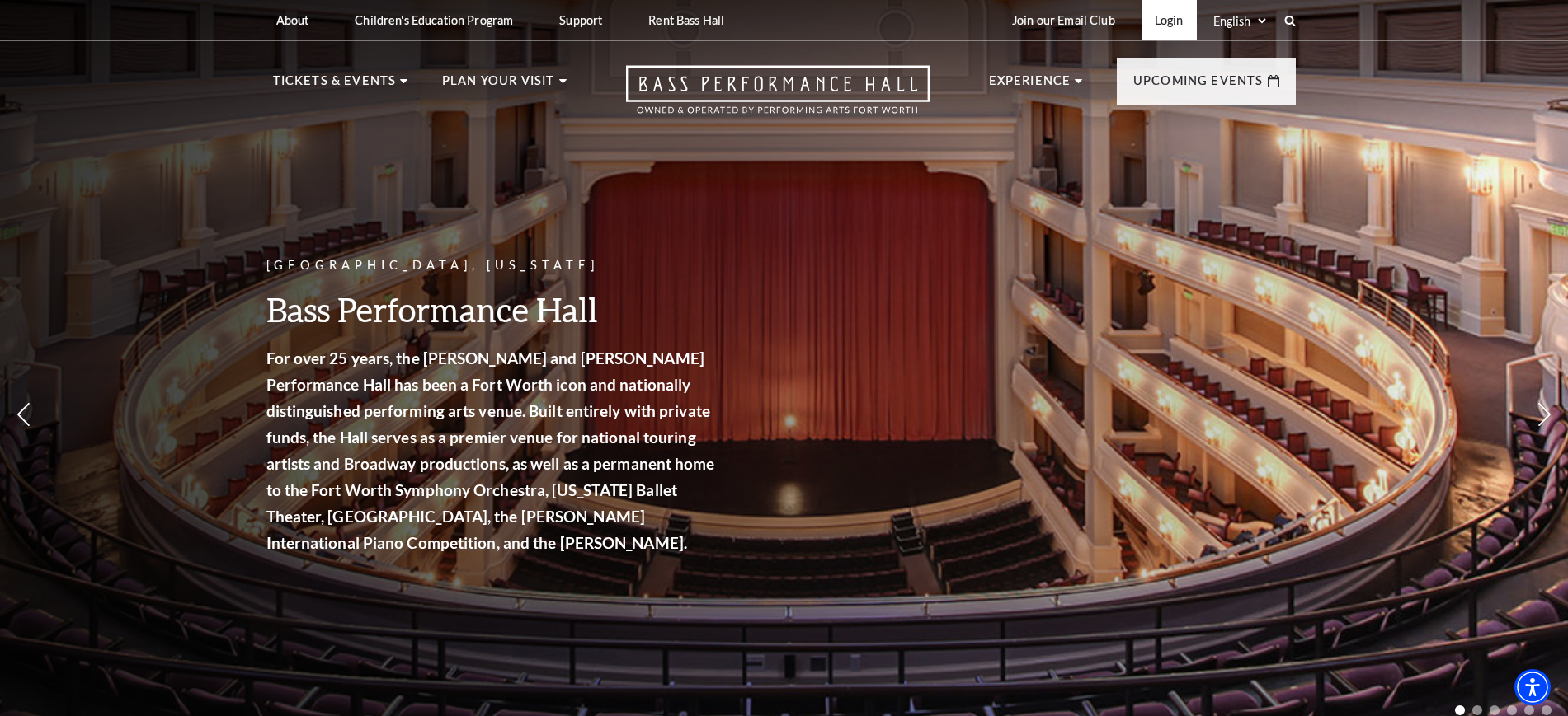
click at [1154, 26] on link "Login" at bounding box center [1169, 20] width 55 height 40
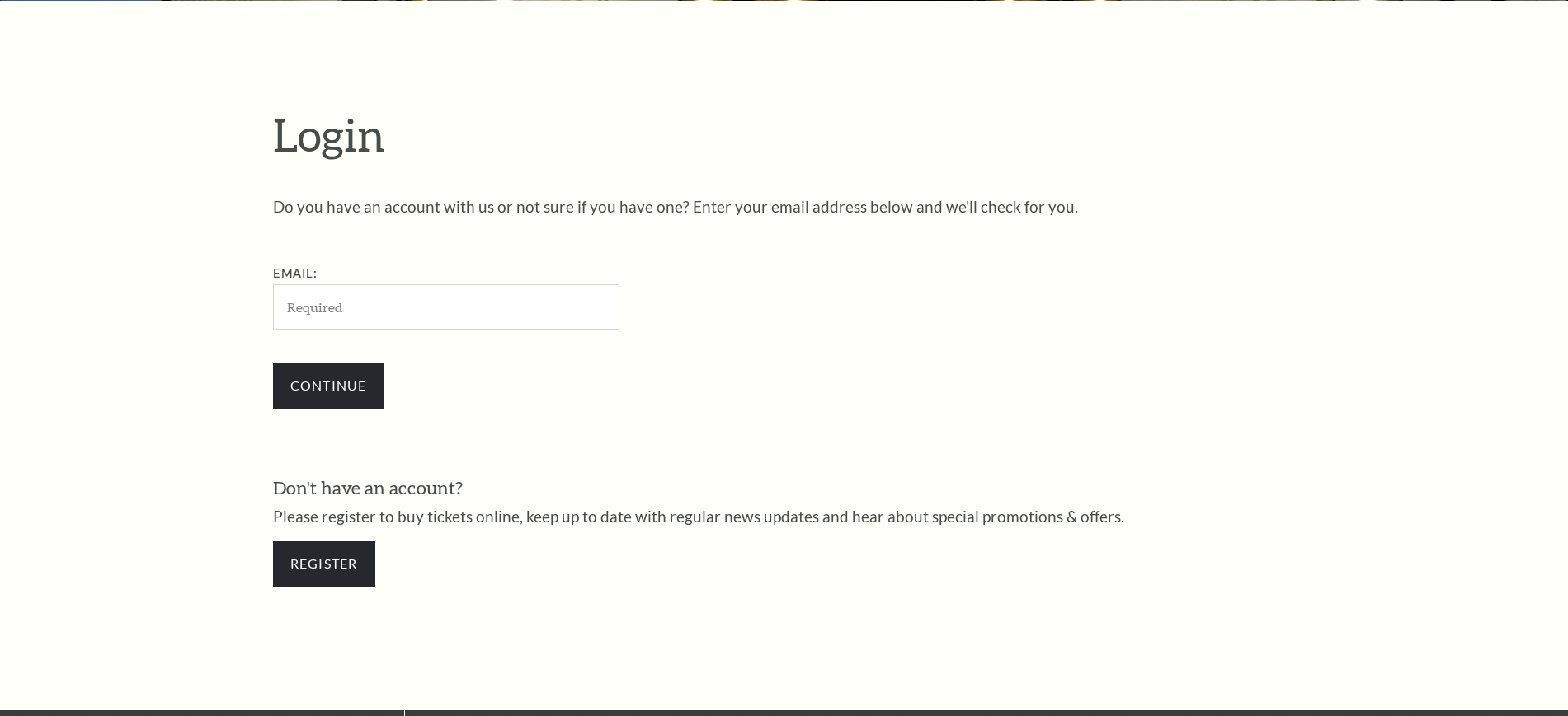
scroll to position [551, 0]
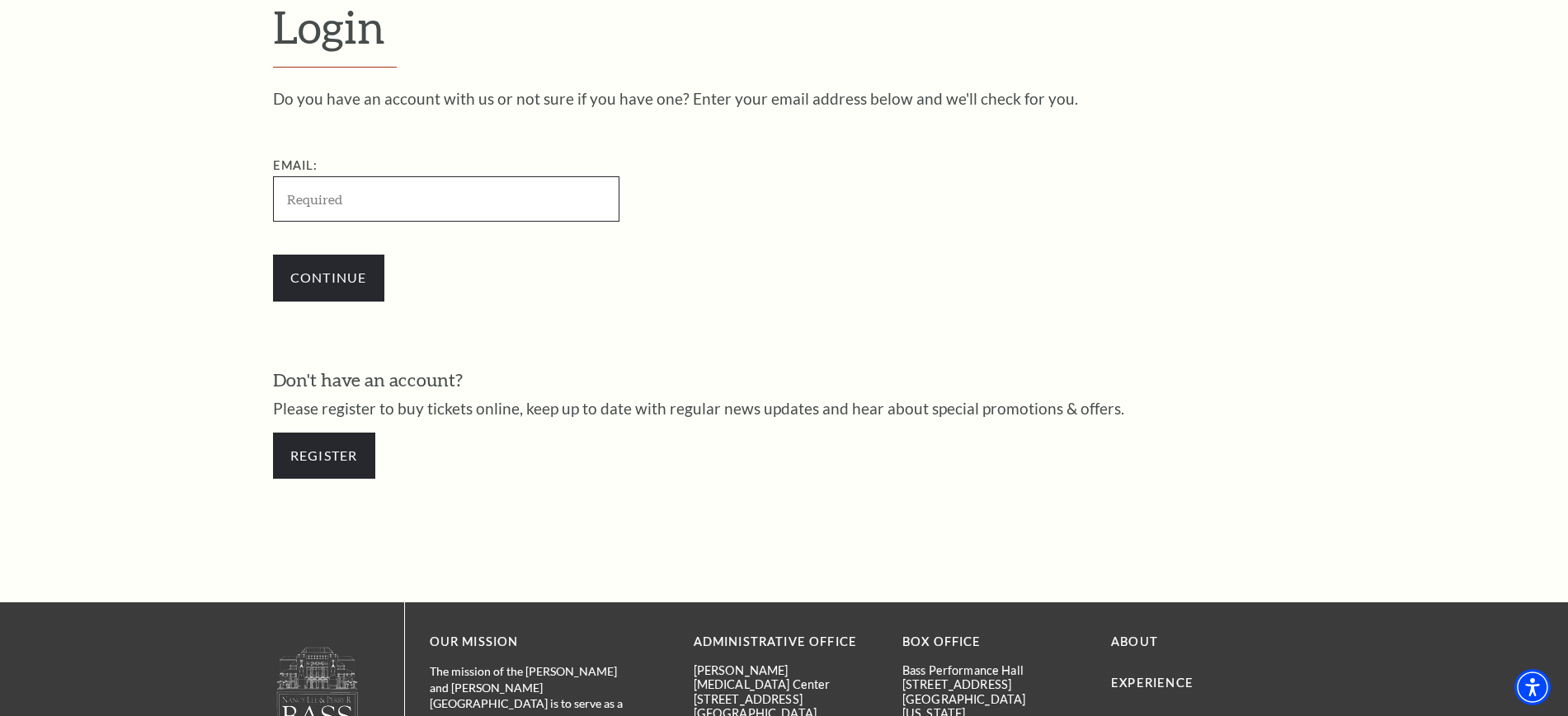
click at [339, 197] on input "Email:" at bounding box center [446, 199] width 347 height 45
paste input "marielapasillas6@gmail.com"
type input "marielapasillas6@gmail.com"
click at [315, 293] on input "Continue" at bounding box center [328, 278] width 111 height 46
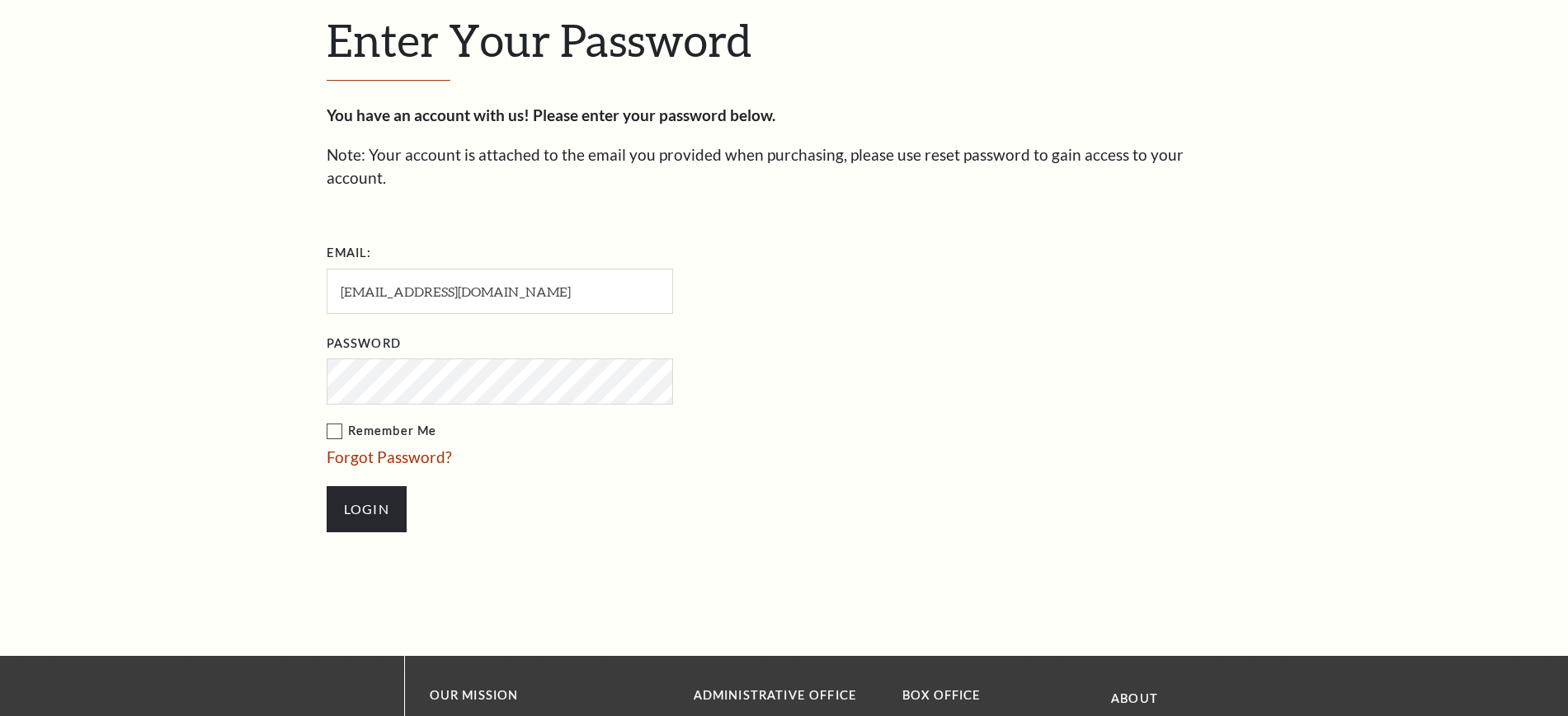
scroll to position [566, 0]
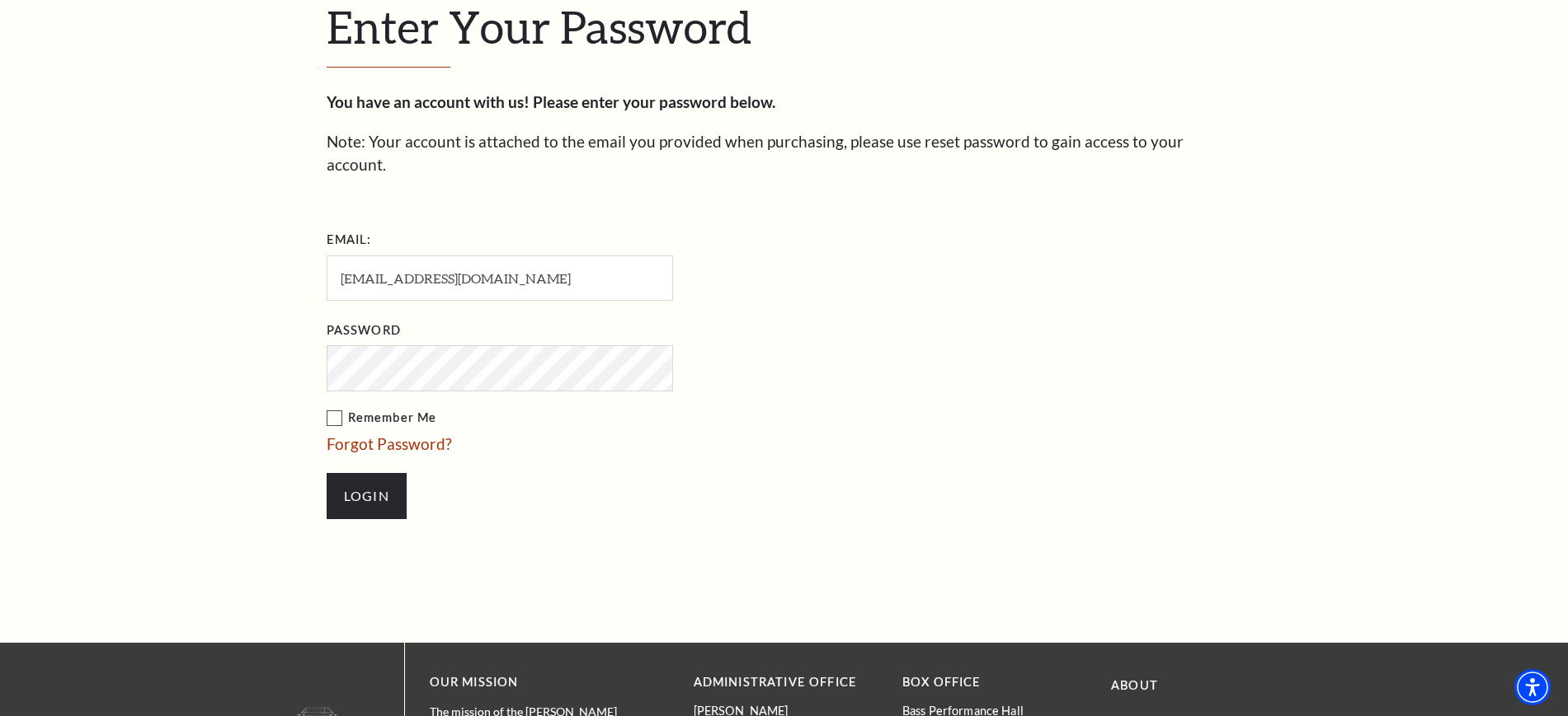
click at [76, 387] on div "Enter Your Password You have an account with us! Please enter your password bel…" at bounding box center [784, 267] width 1568 height 750
click at [366, 478] on input "Login" at bounding box center [366, 496] width 80 height 46
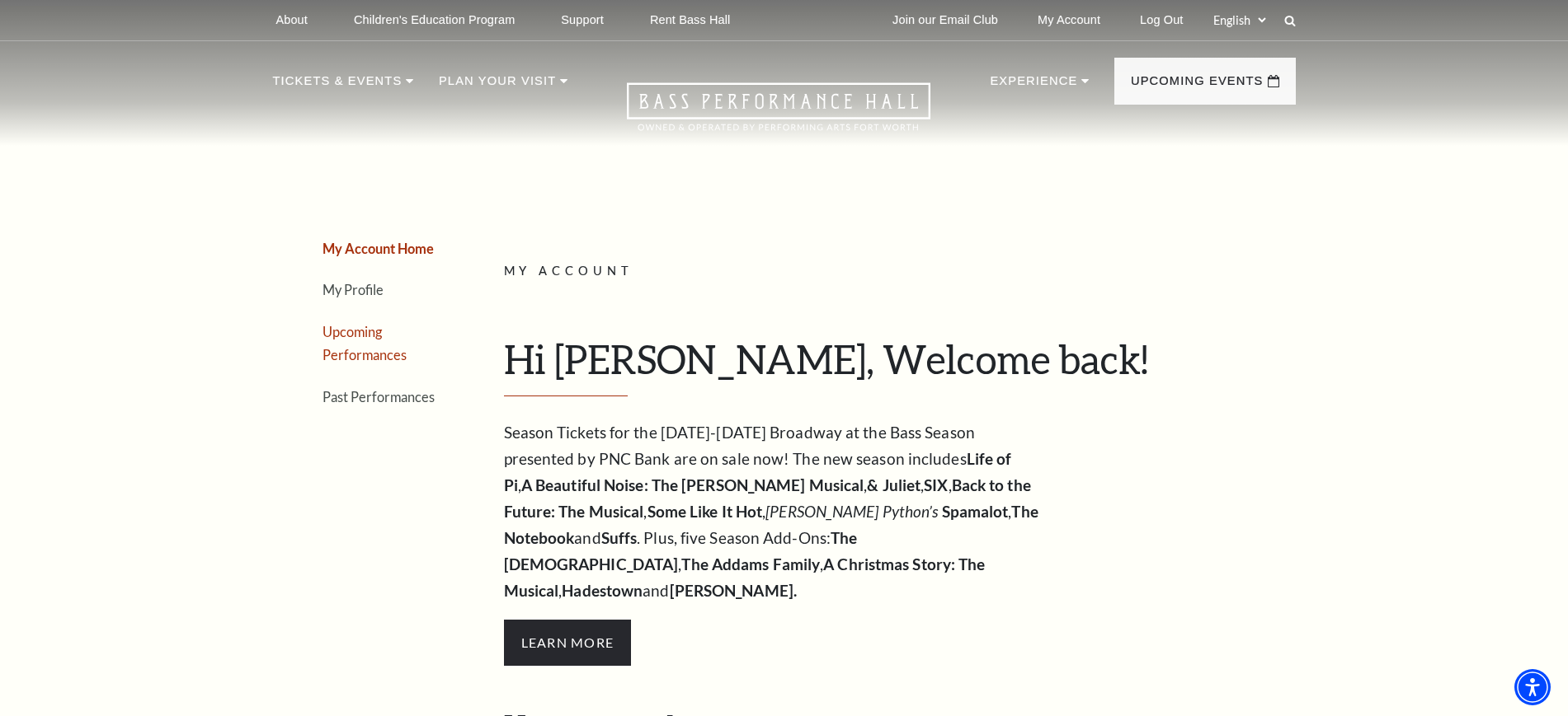
click at [358, 333] on link "Upcoming Performances" at bounding box center [364, 343] width 84 height 40
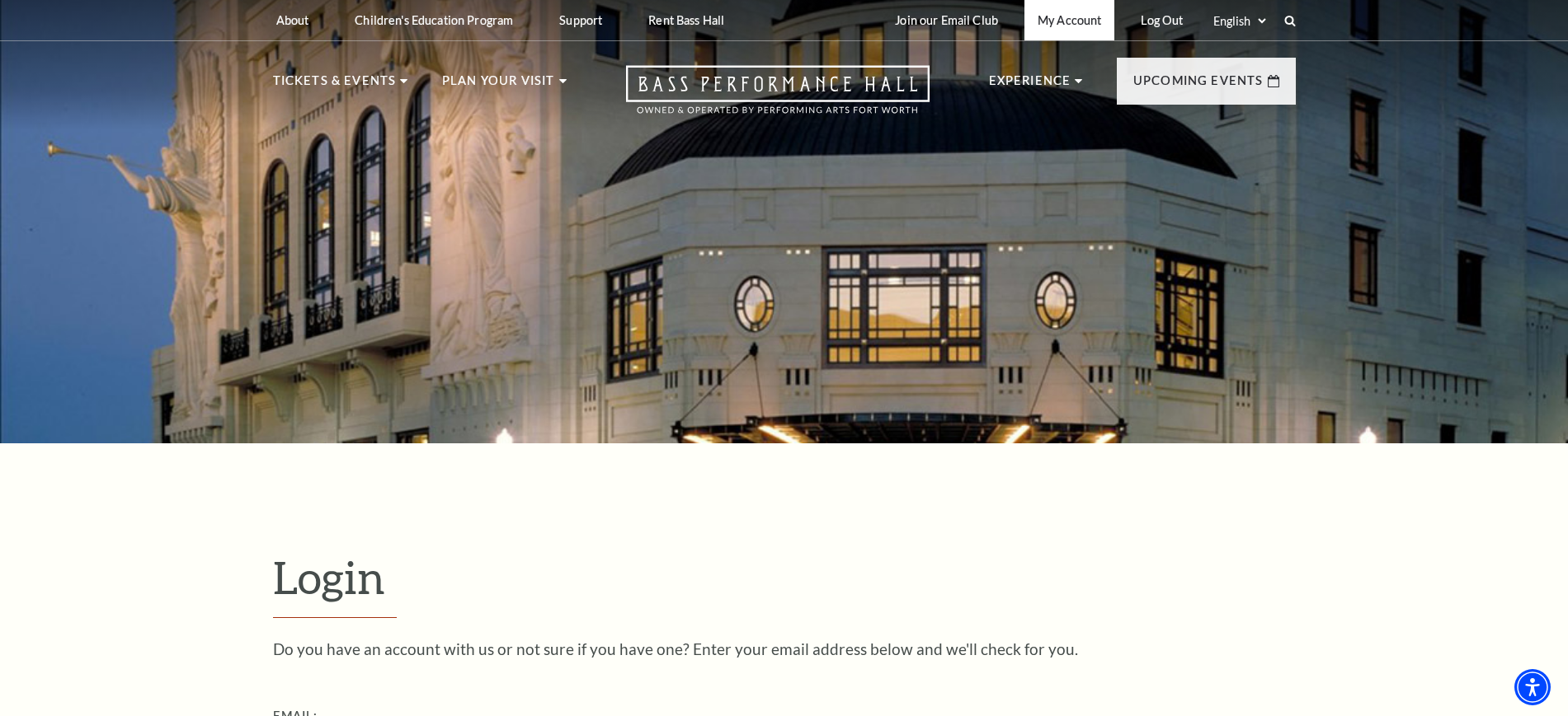
click at [1038, 20] on link "My Account" at bounding box center [1070, 20] width 90 height 40
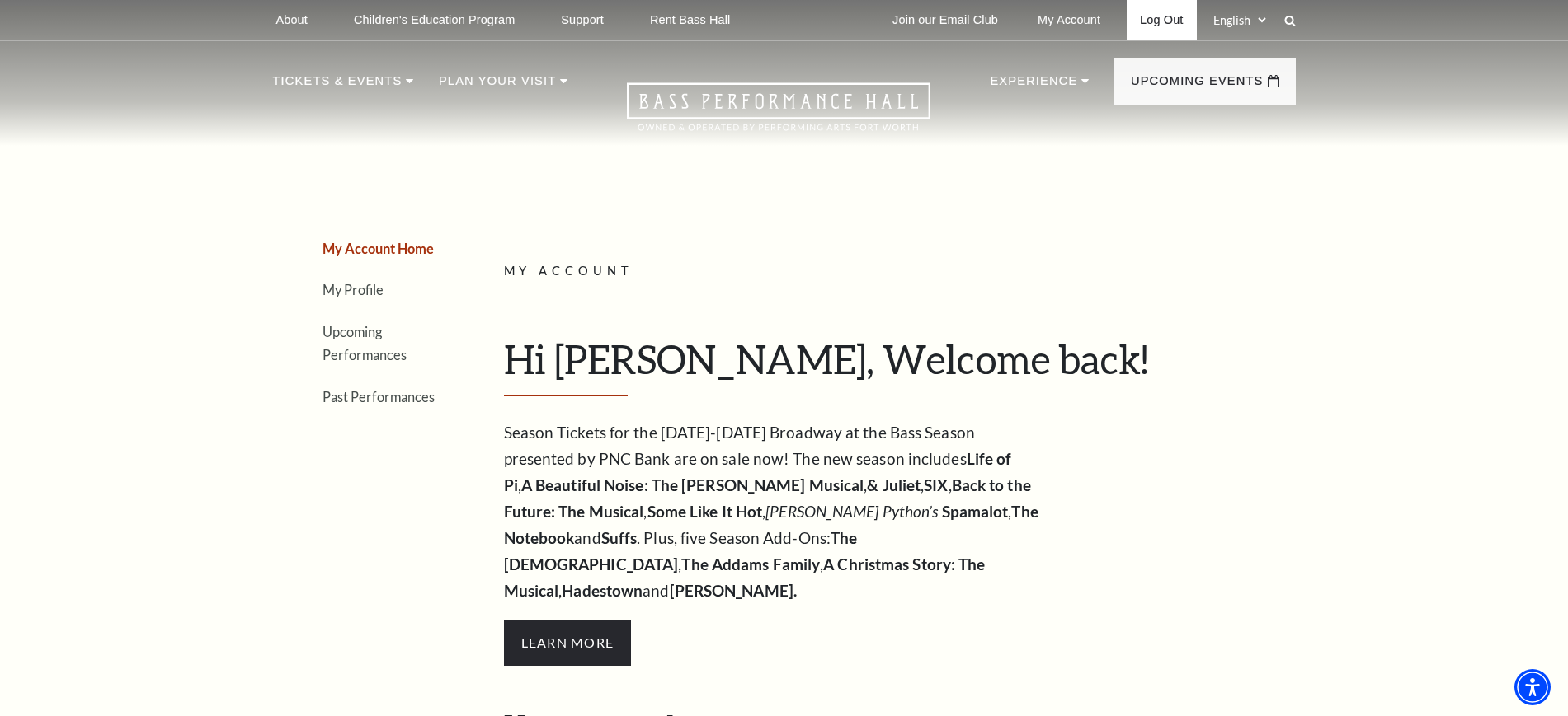
click at [1144, 10] on link "Log Out" at bounding box center [1161, 20] width 69 height 40
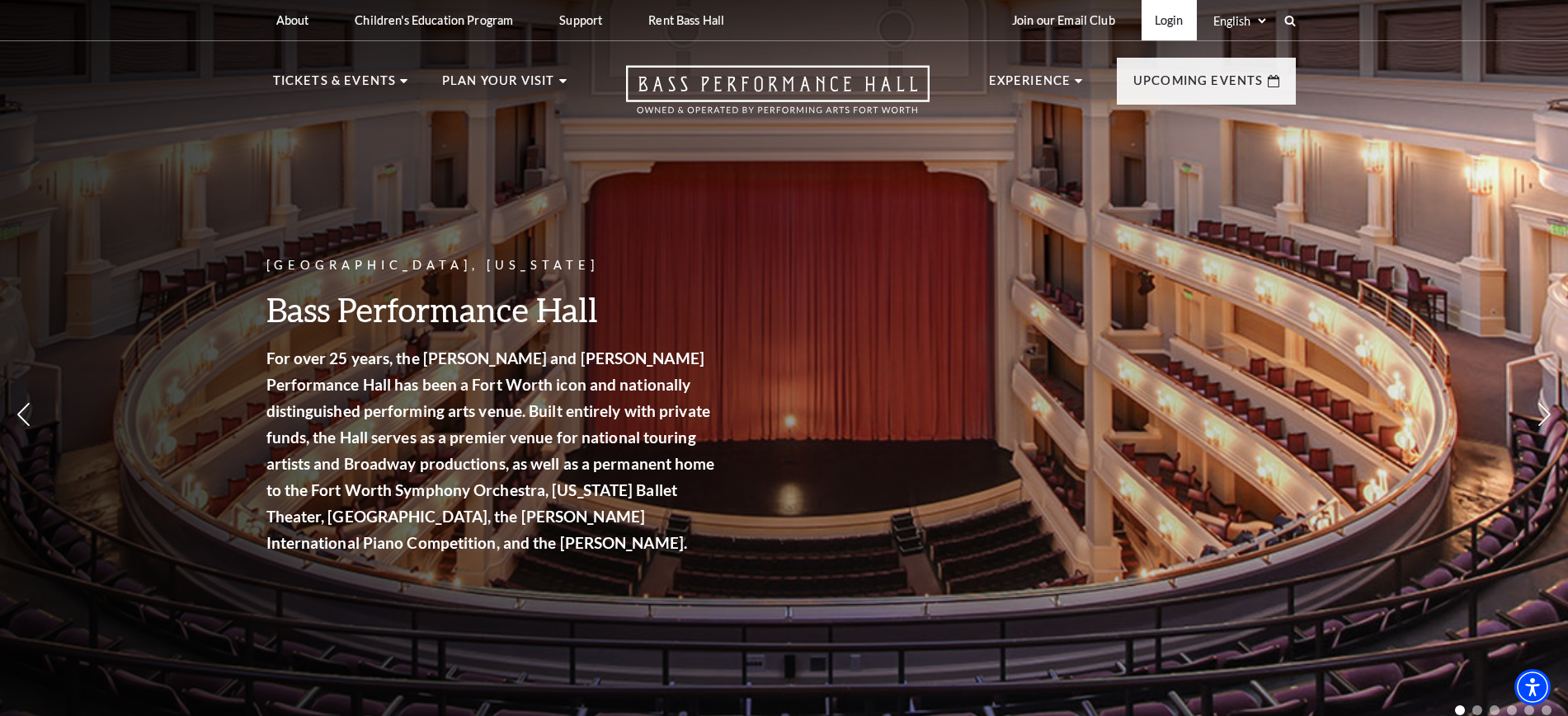
click at [1161, 23] on link "Login" at bounding box center [1169, 20] width 55 height 40
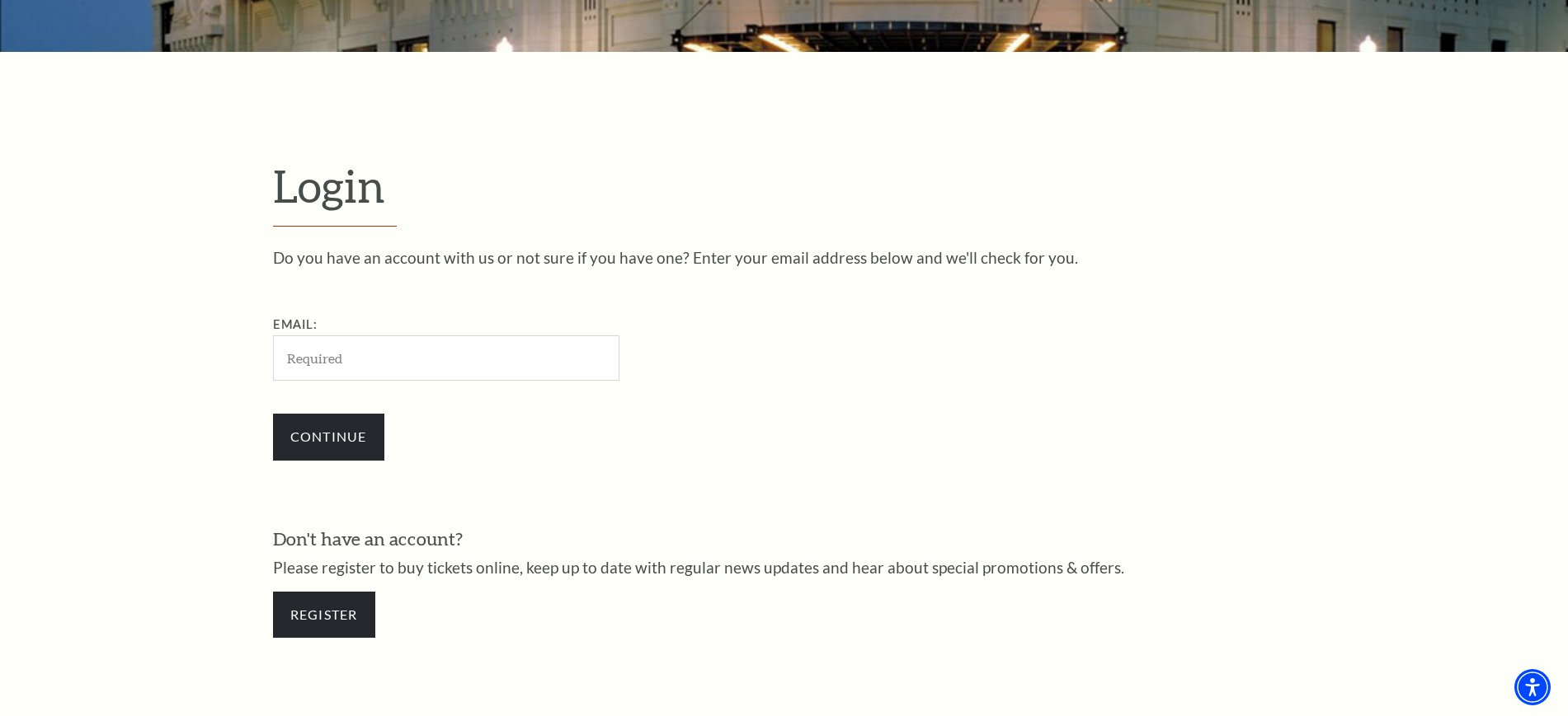
click at [340, 357] on input "Email:" at bounding box center [446, 358] width 347 height 45
type input "maurolisa136@gmail.com"
click at [333, 451] on input "Continue" at bounding box center [328, 437] width 111 height 46
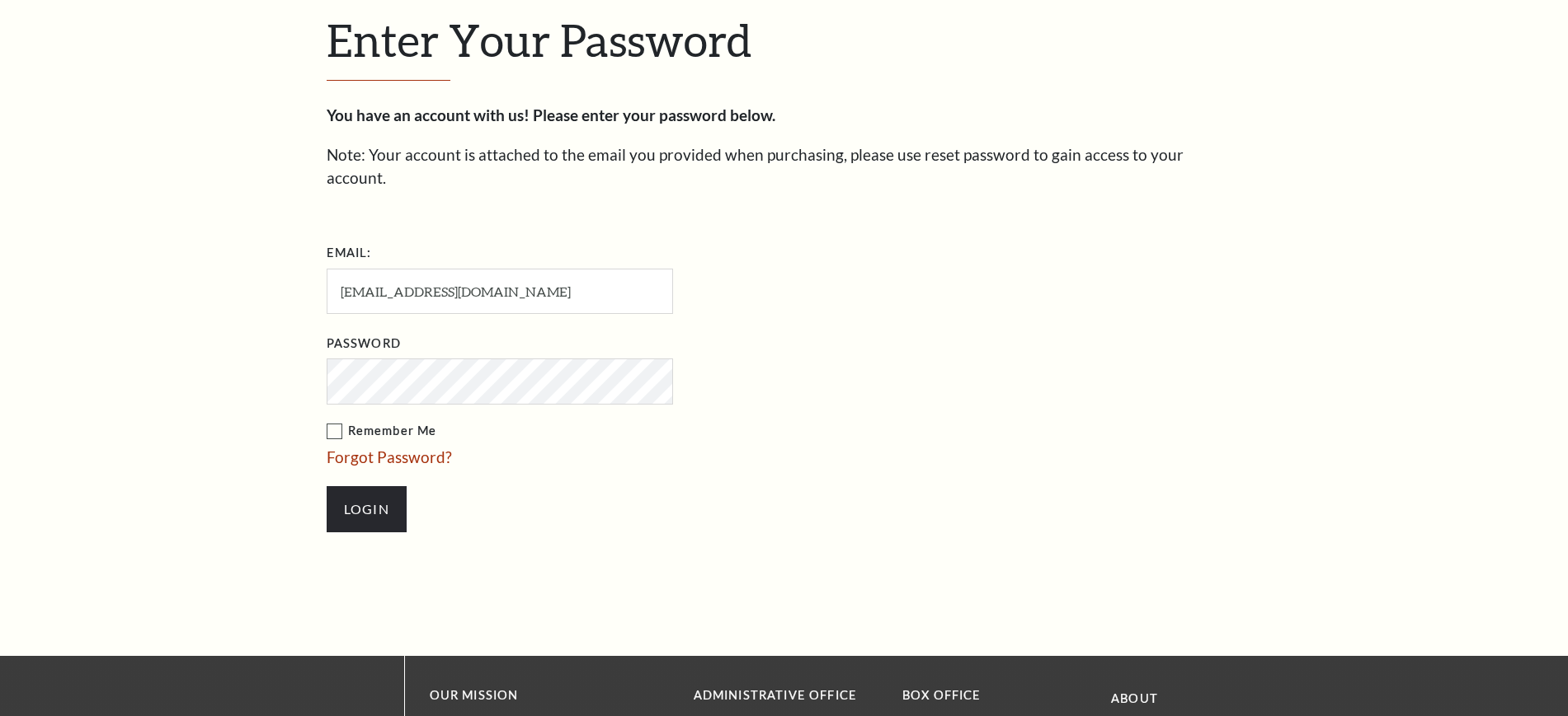
scroll to position [566, 0]
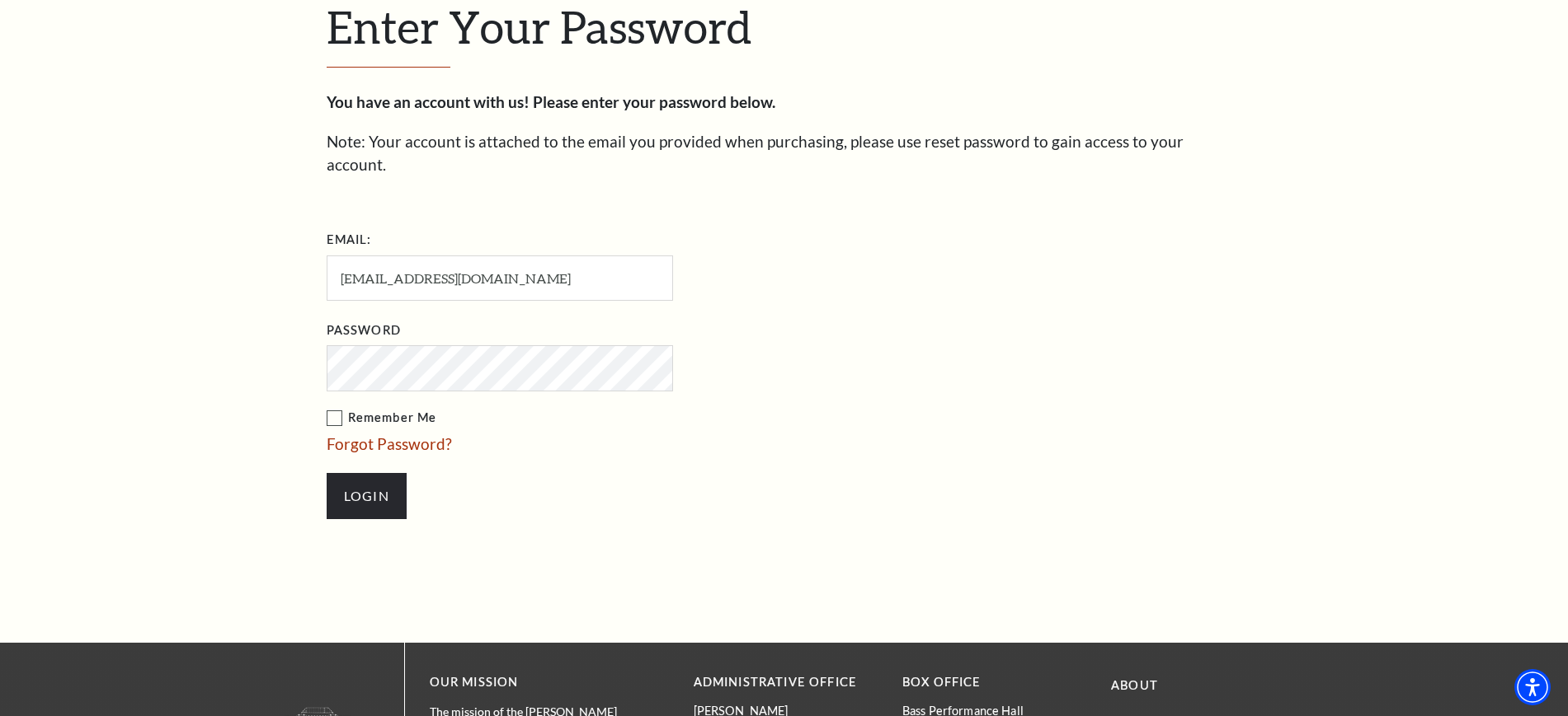
click at [326, 473] on input "Login" at bounding box center [366, 496] width 80 height 46
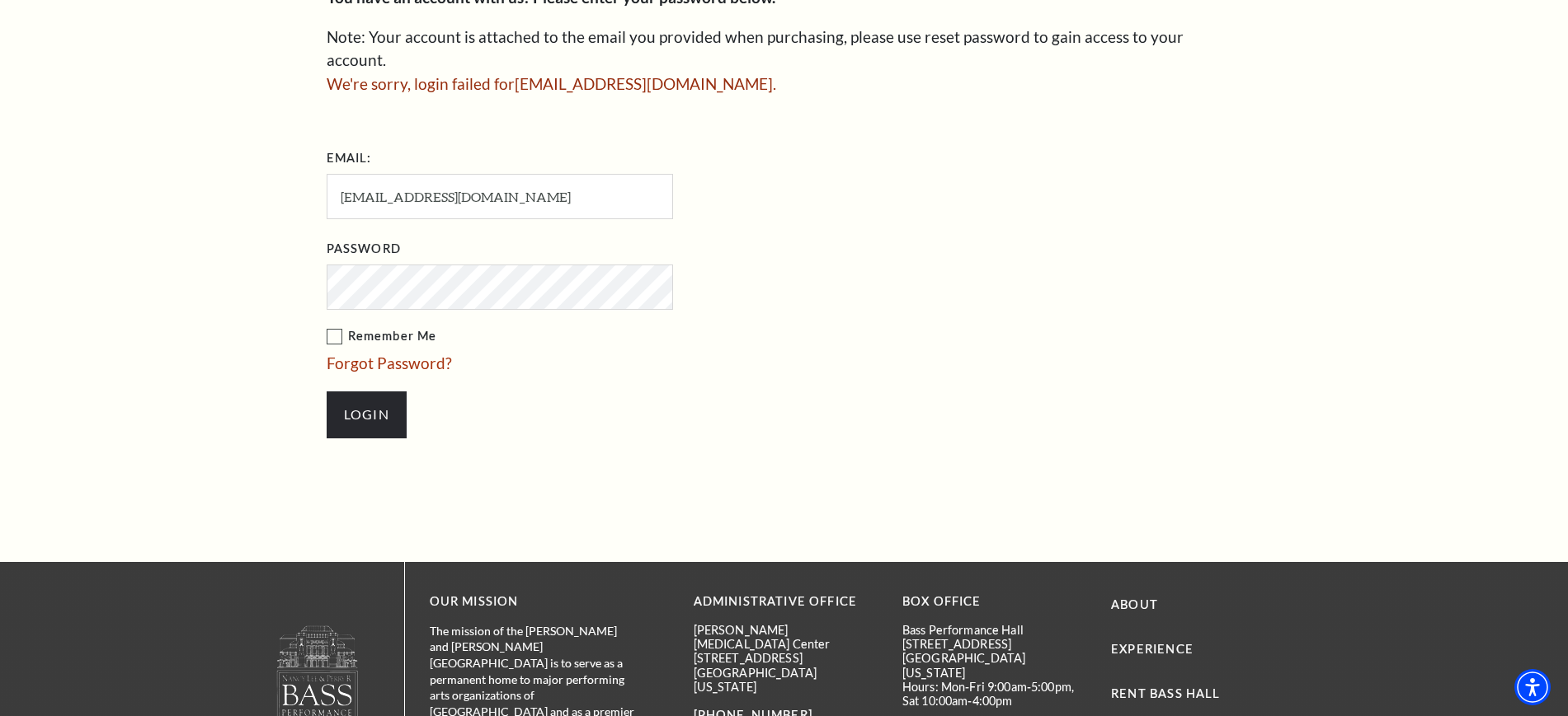
scroll to position [722, 0]
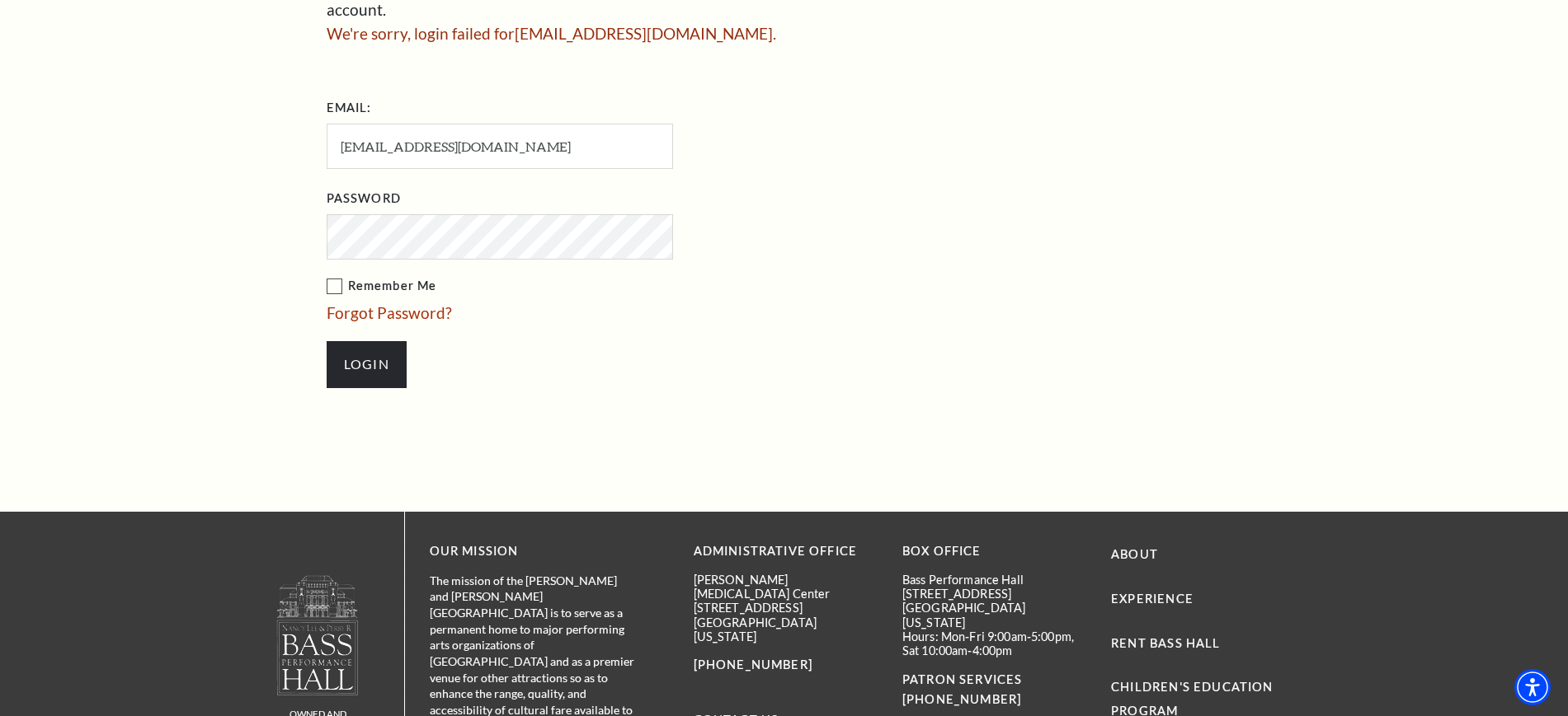
click at [326, 341] on input "Login" at bounding box center [366, 364] width 80 height 46
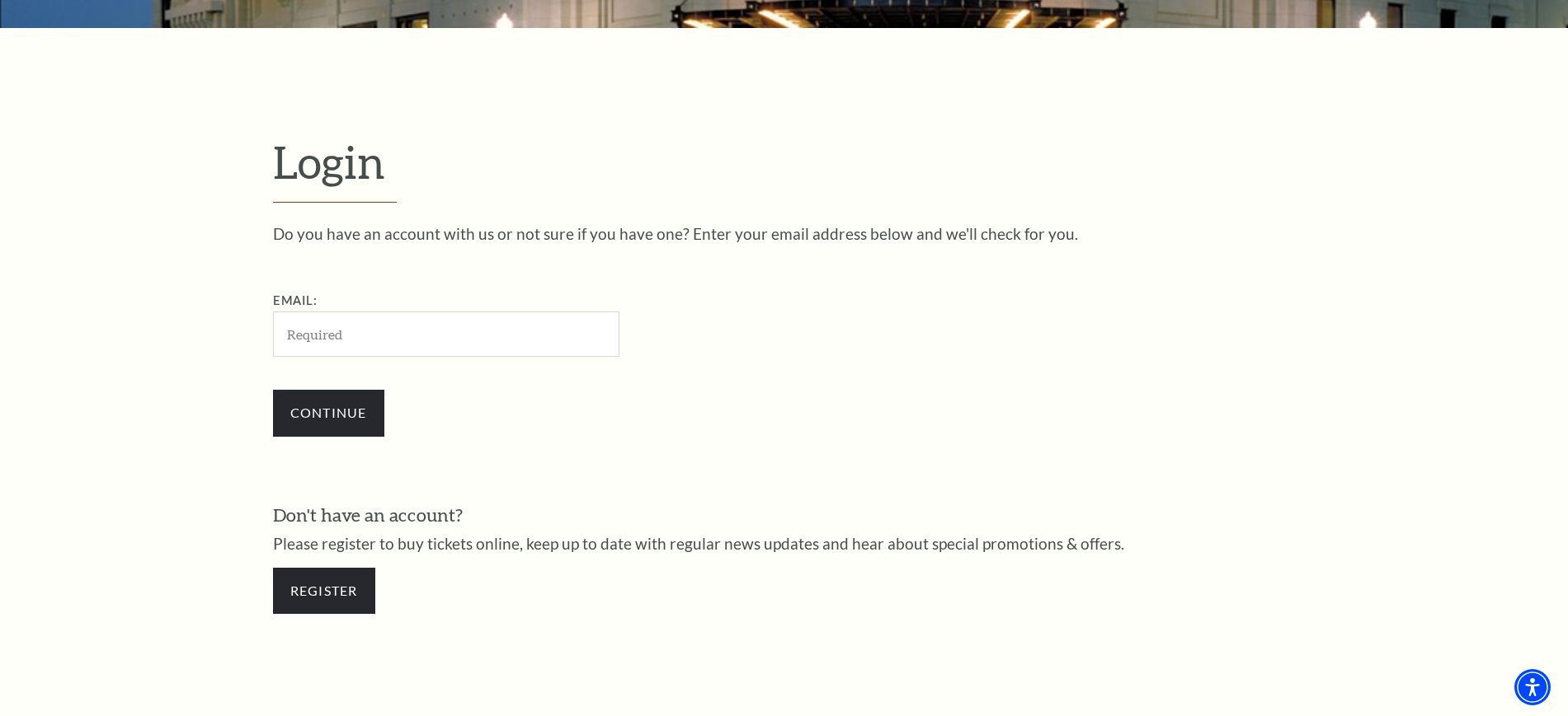
scroll to position [412, 0]
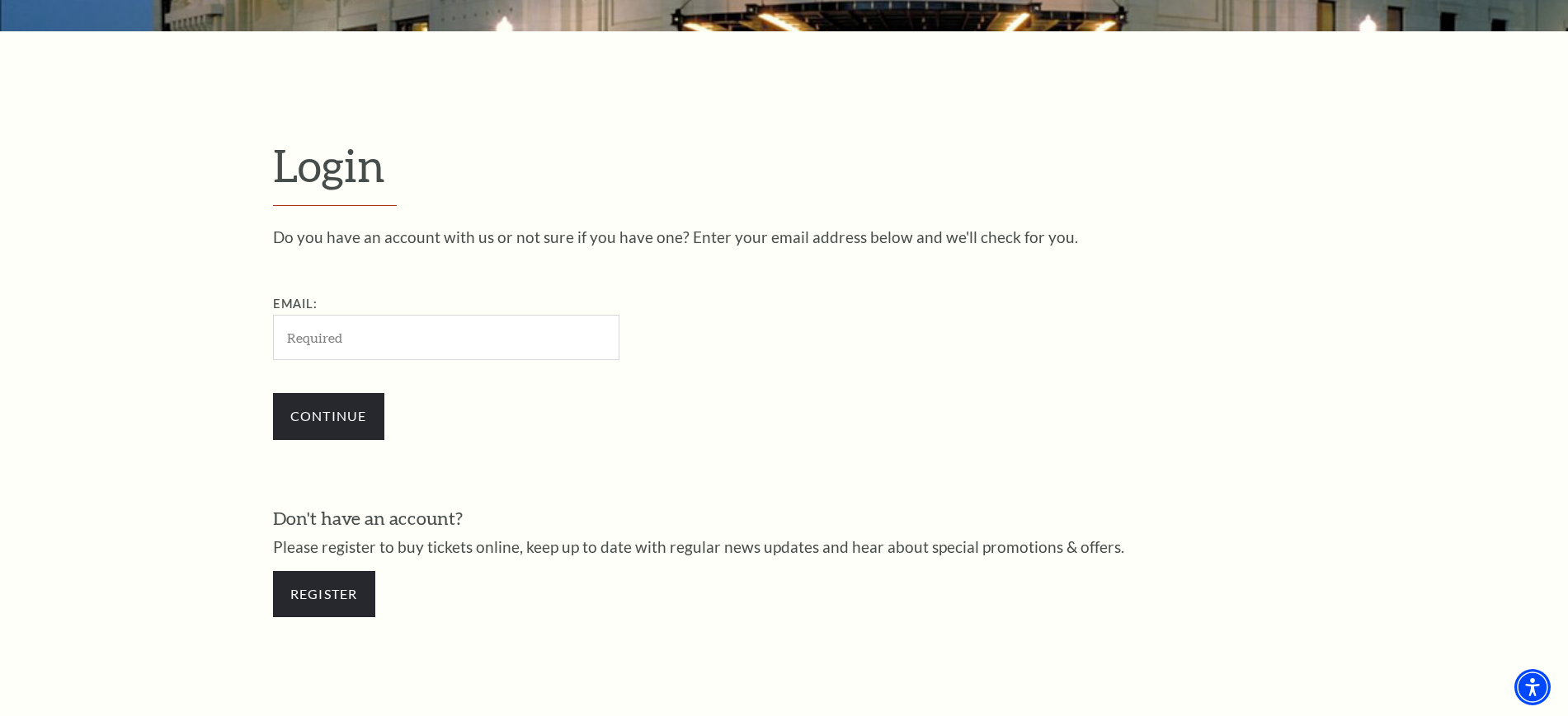
type input "4678896"
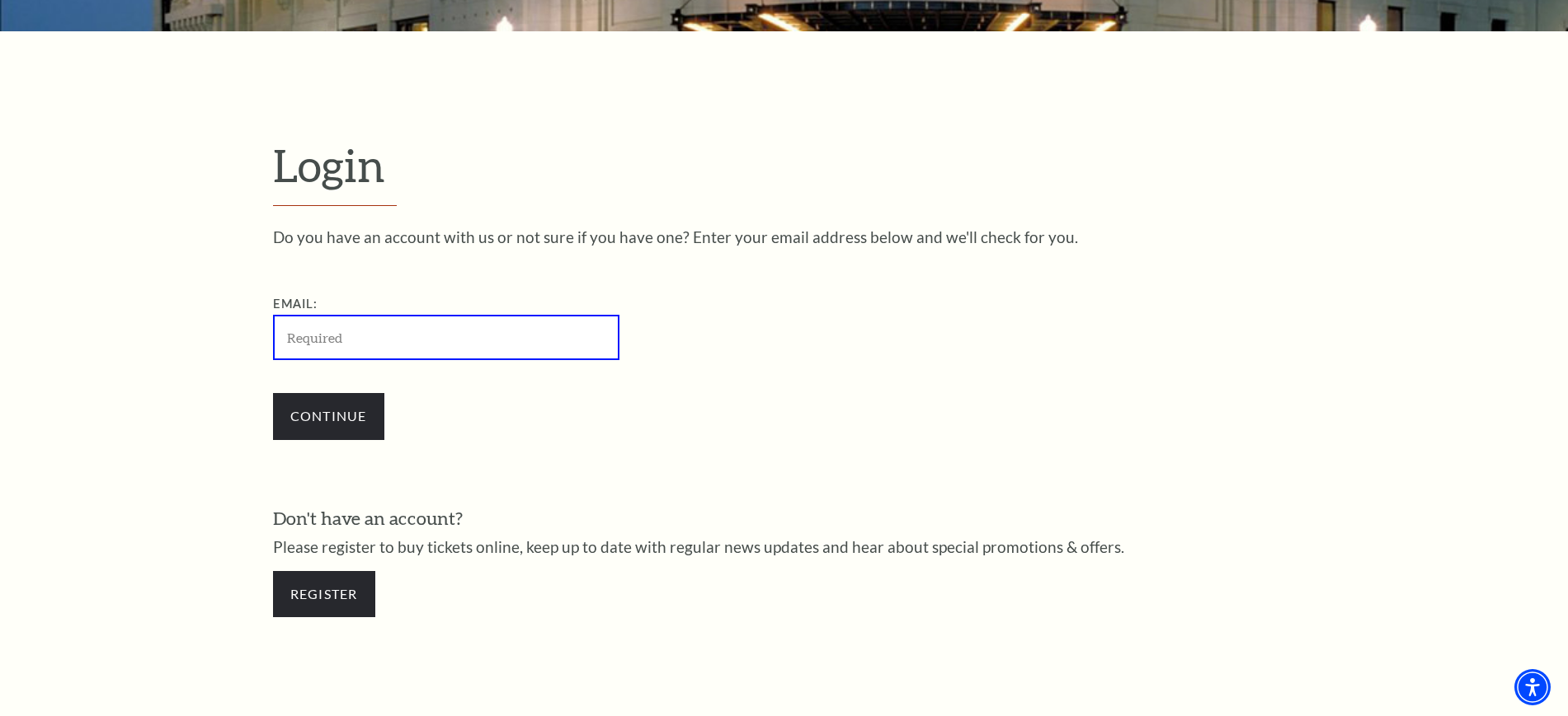
paste input "[EMAIL_ADDRESS][DOMAIN_NAME]"
type input "[EMAIL_ADDRESS][DOMAIN_NAME]"
click at [346, 427] on input "Continue" at bounding box center [328, 416] width 111 height 46
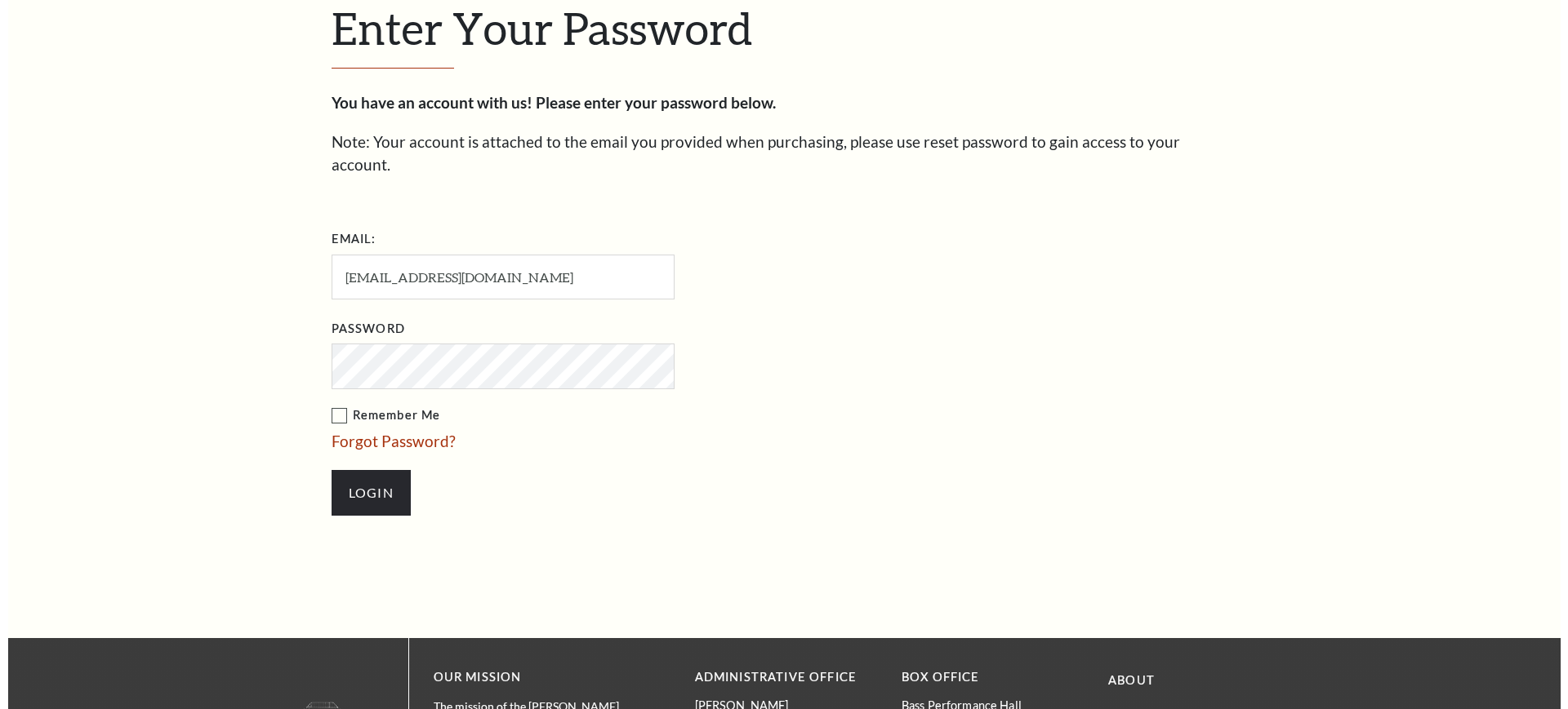
scroll to position [561, 0]
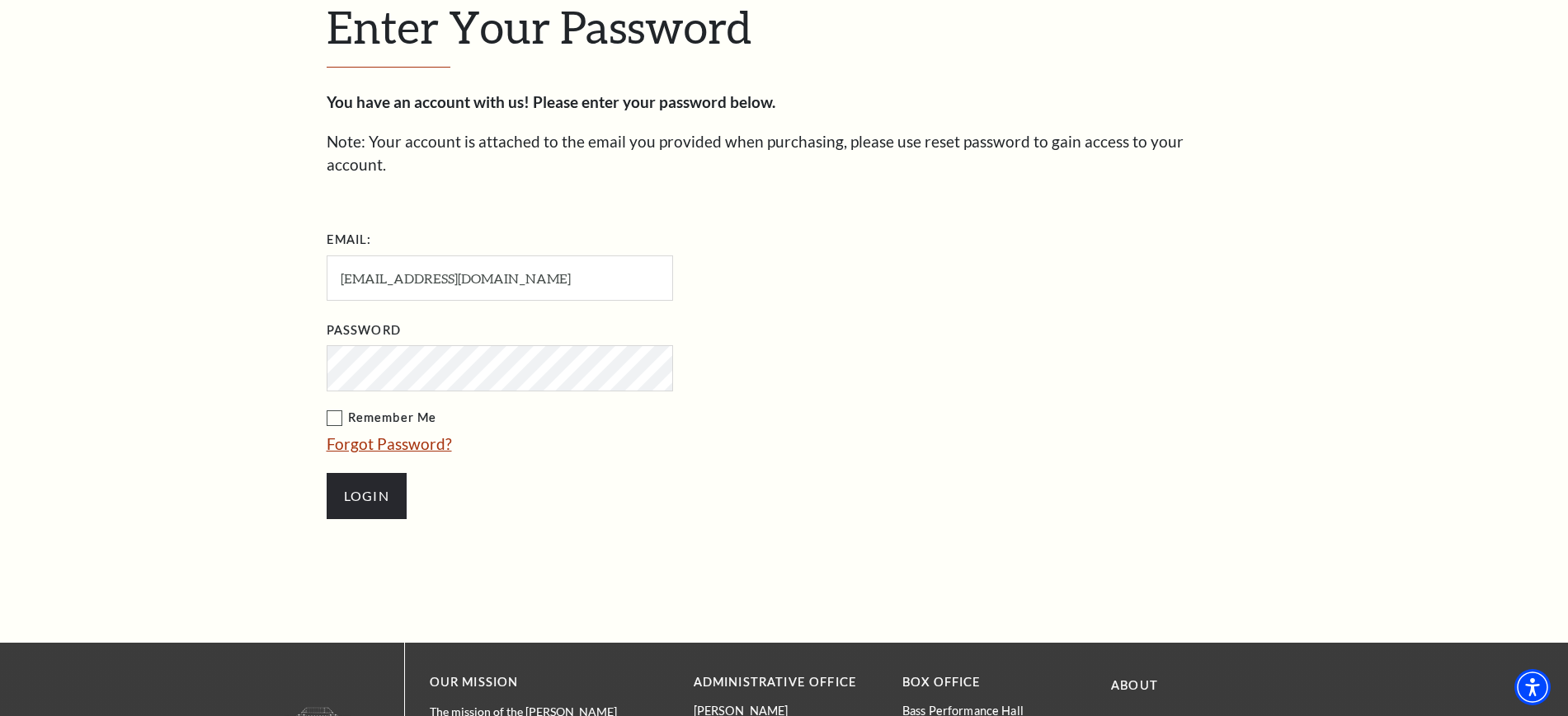
click at [420, 435] on link "Forgot Password?" at bounding box center [389, 444] width 125 height 19
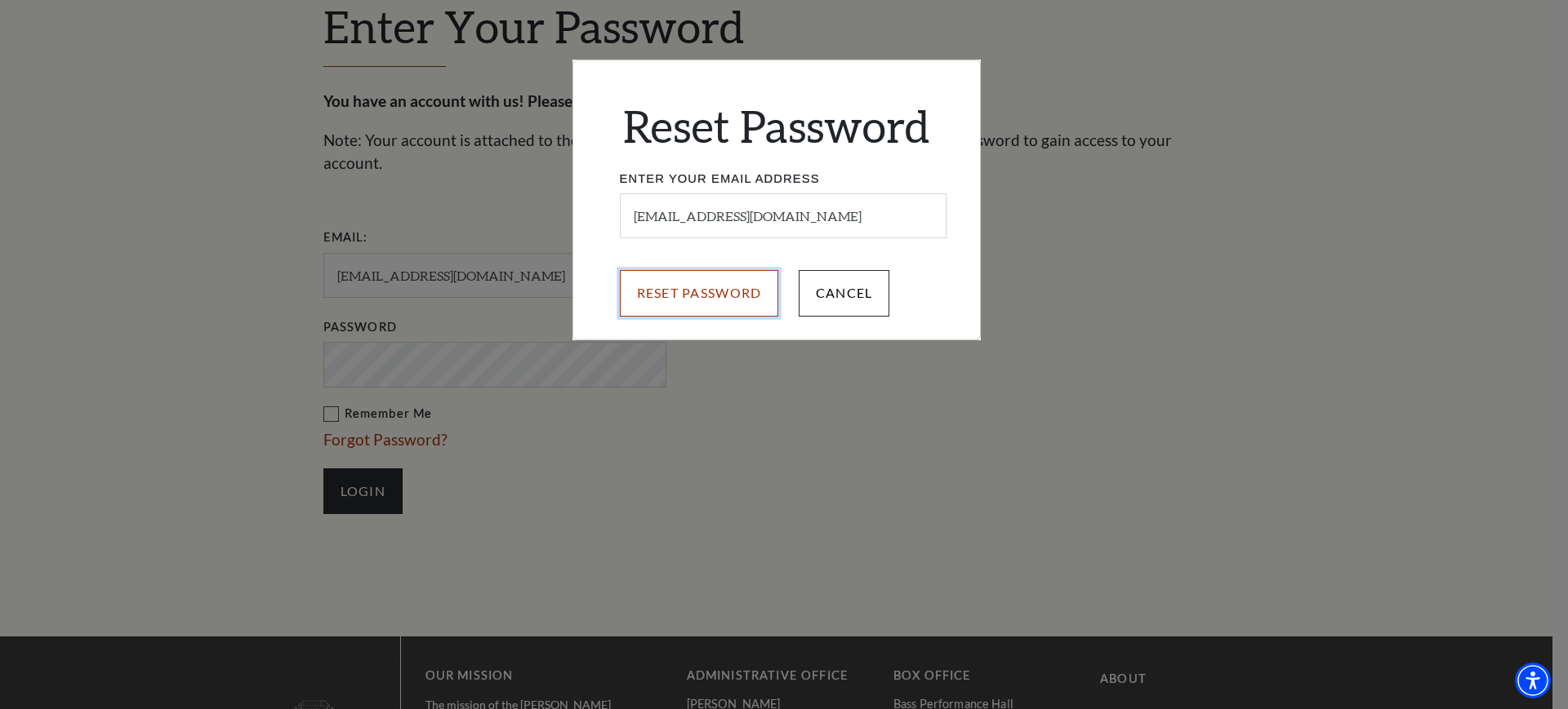
click at [679, 295] on input "Reset Password" at bounding box center [699, 293] width 159 height 46
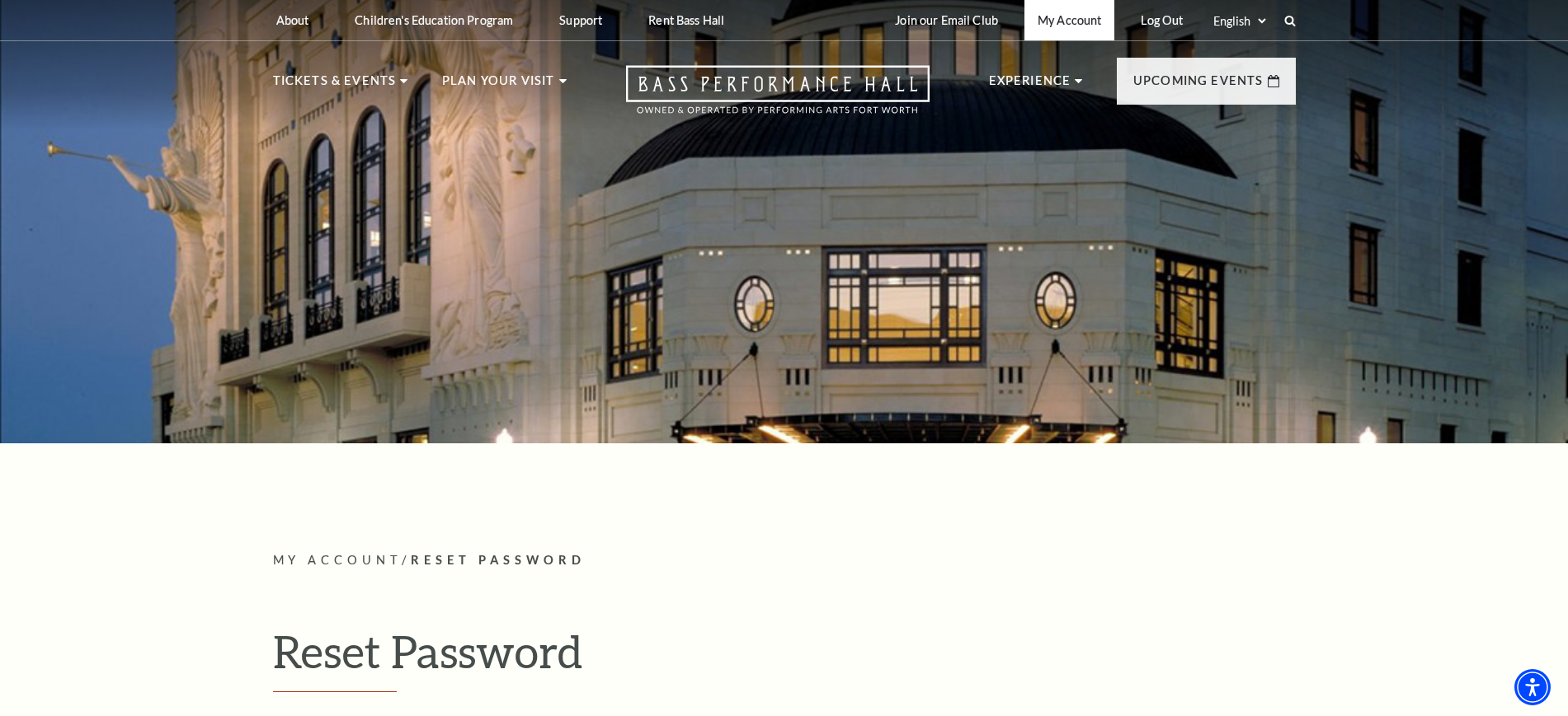
click at [1085, 24] on link "My Account" at bounding box center [1070, 20] width 90 height 40
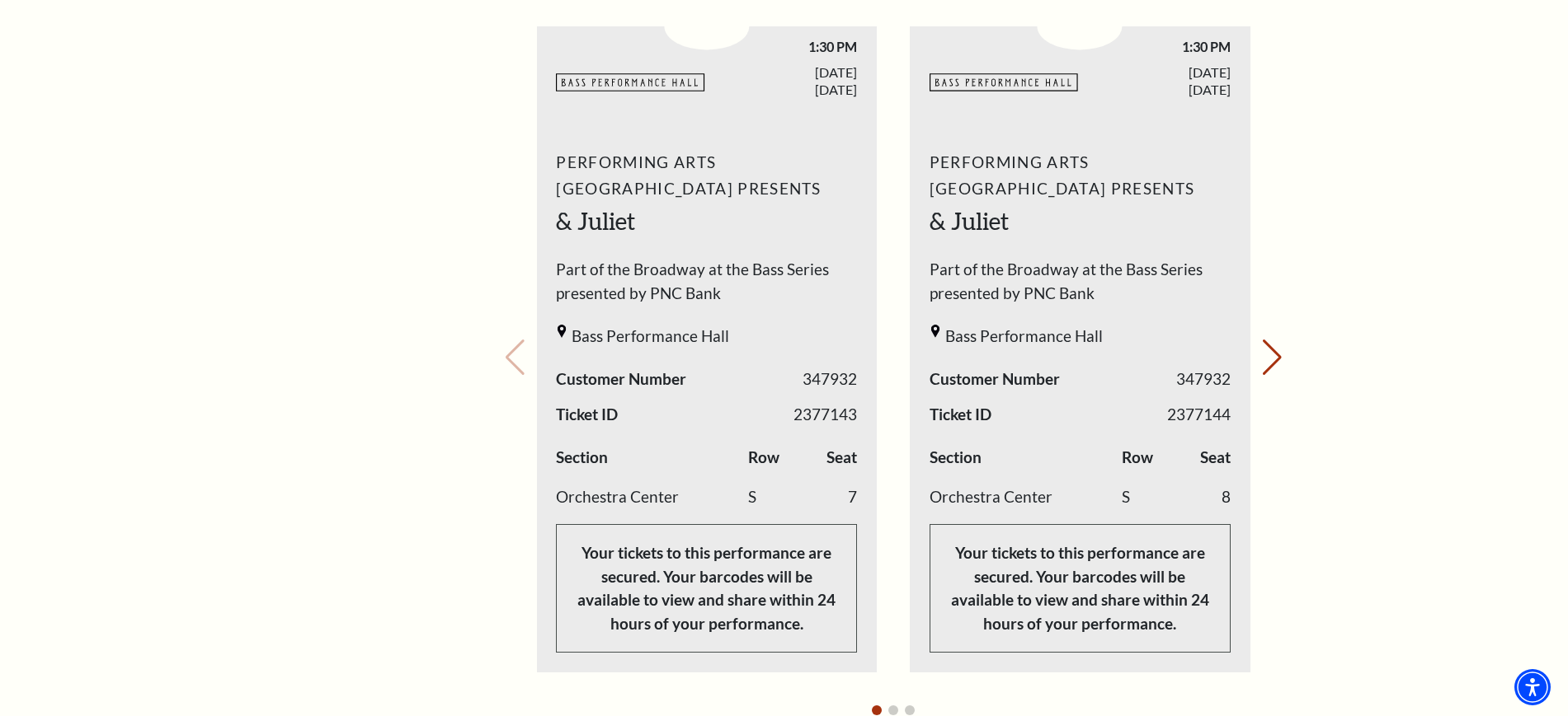
scroll to position [619, 0]
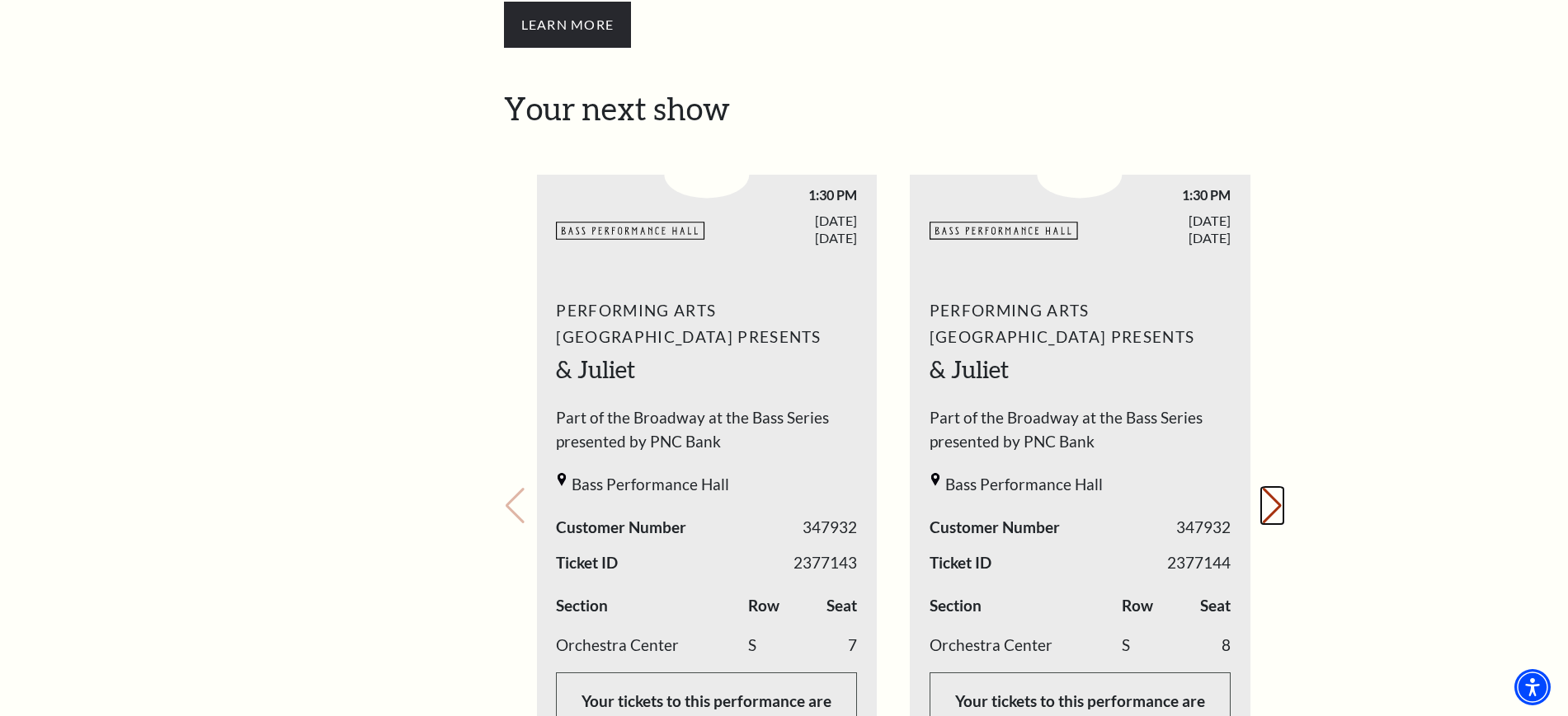
click at [1276, 488] on button "Next slide." at bounding box center [1272, 506] width 22 height 36
click at [1276, 486] on div "Your next show Previous slide. Next slide." at bounding box center [893, 483] width 779 height 787
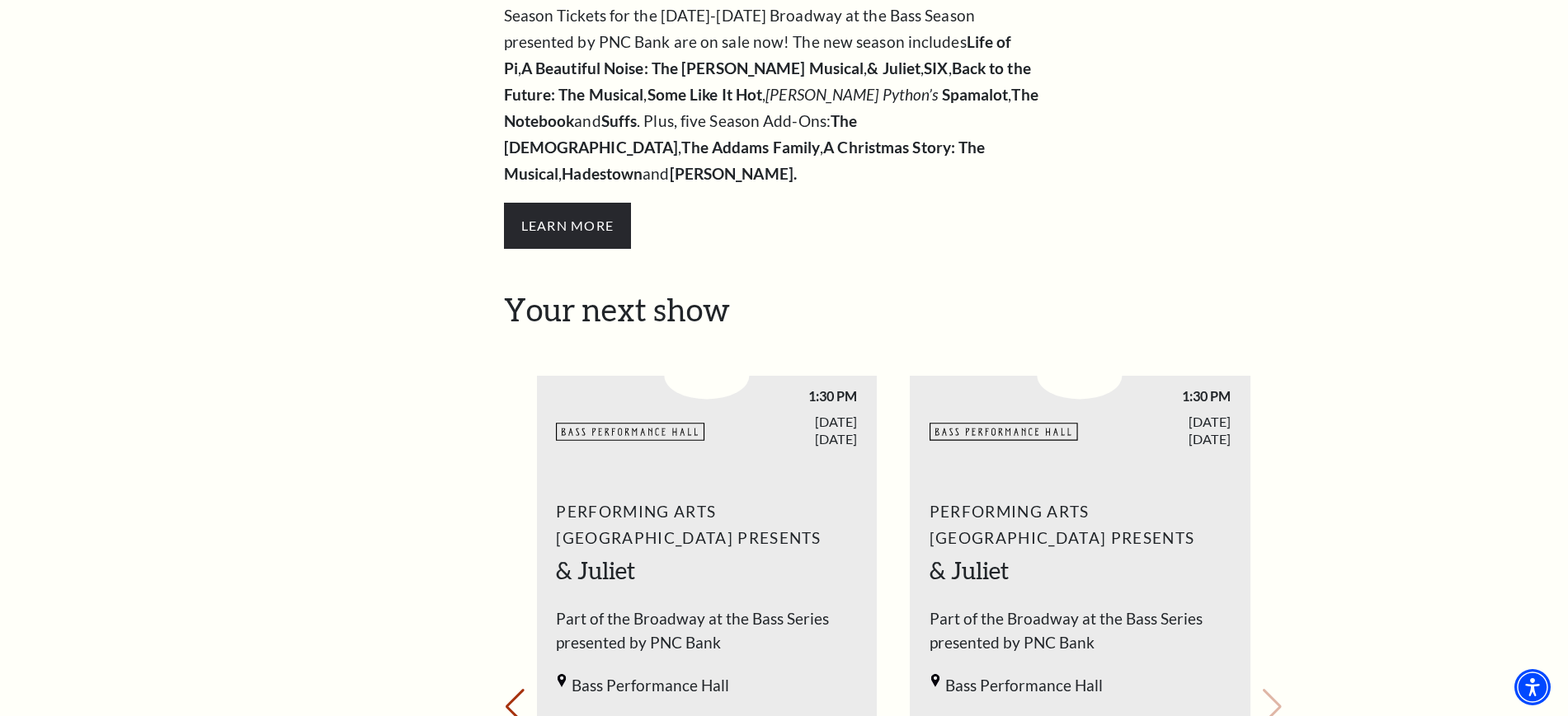
scroll to position [103, 0]
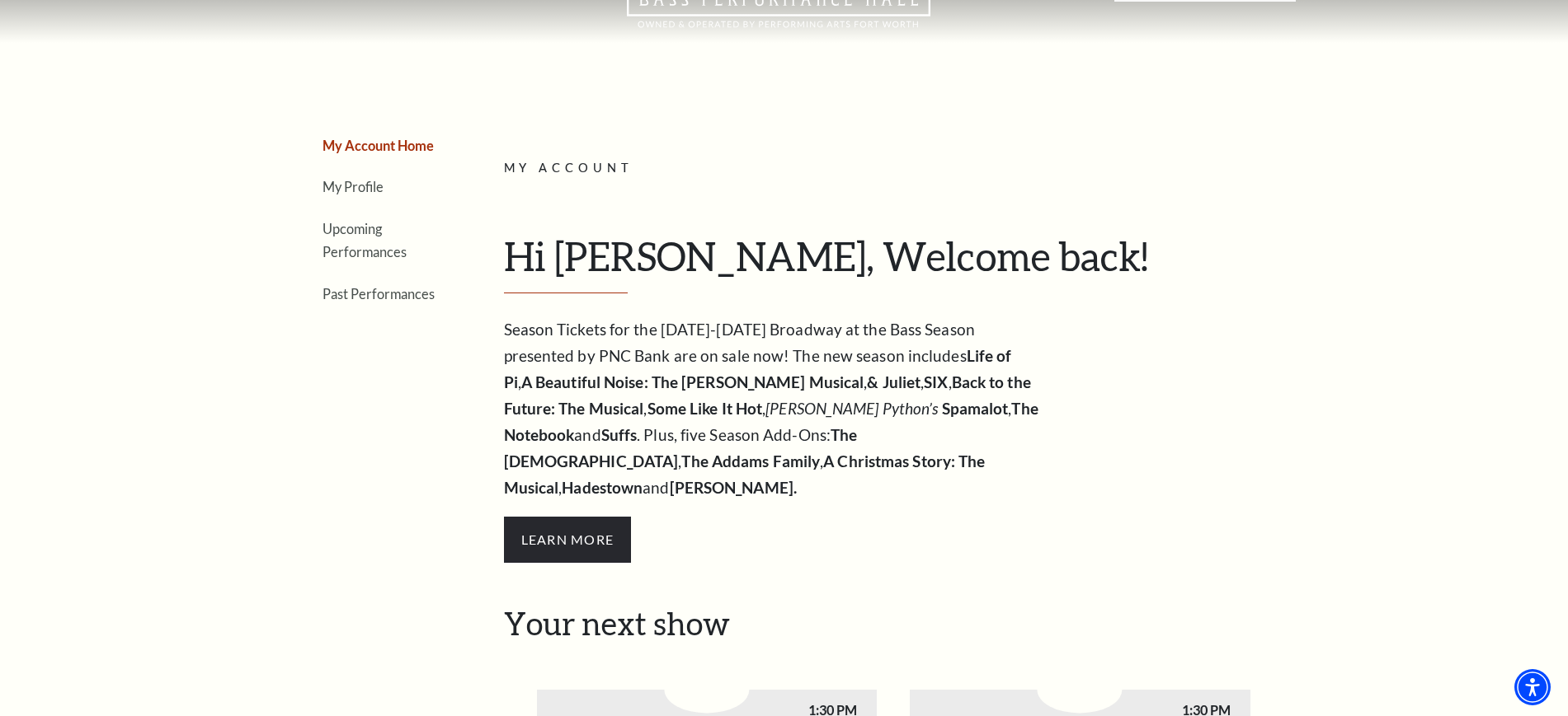
click at [351, 240] on li "Upcoming Performances" at bounding box center [383, 240] width 120 height 47
click at [349, 259] on link "Upcoming Performances" at bounding box center [364, 240] width 84 height 40
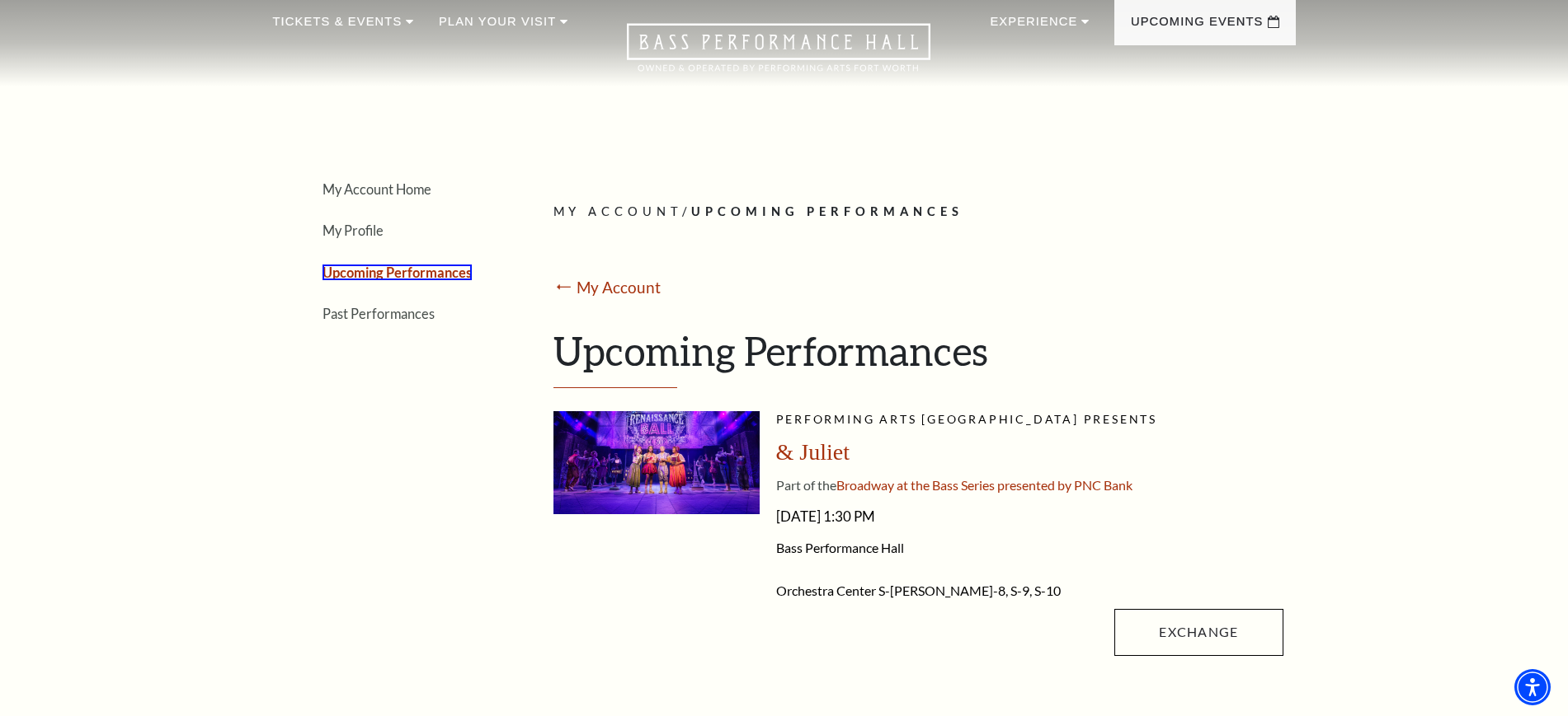
scroll to position [0, 0]
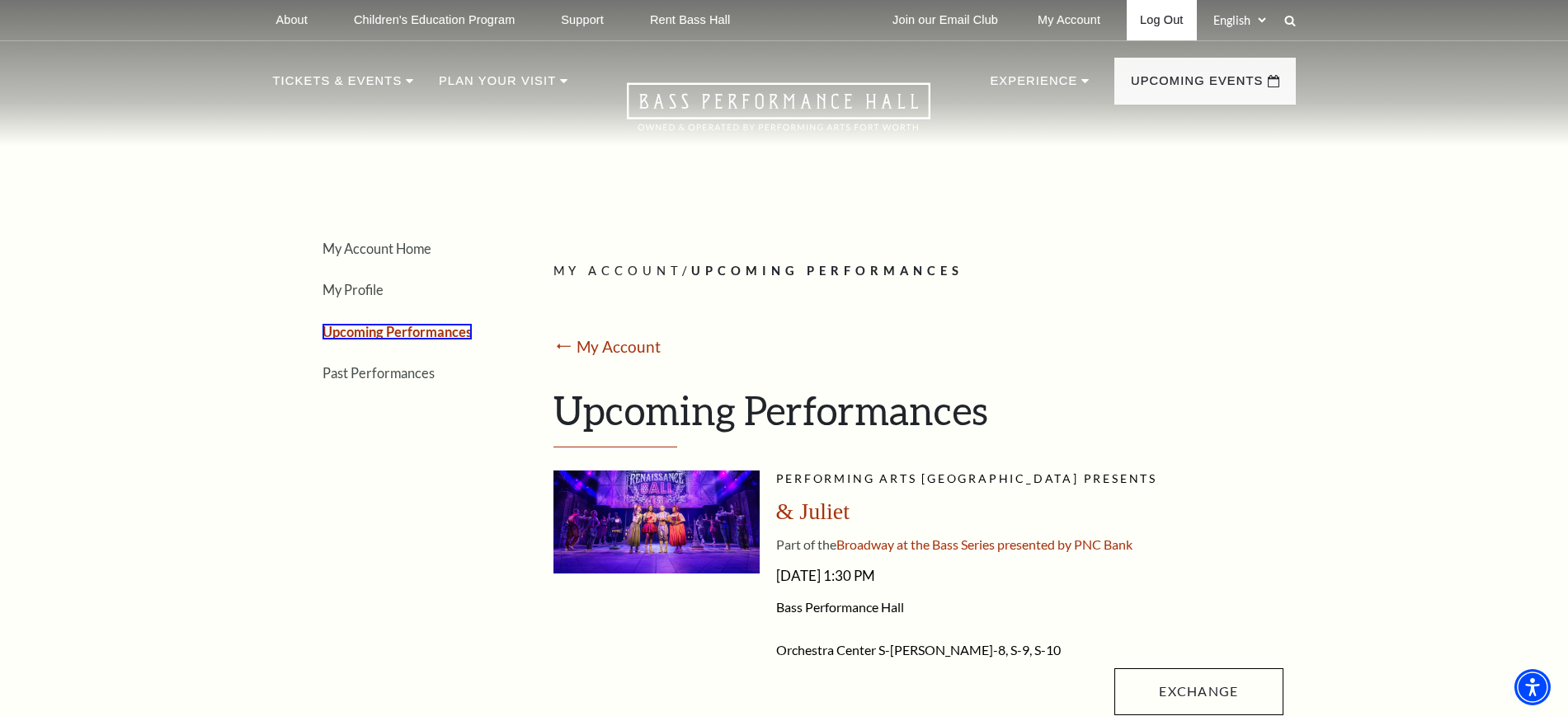
click at [1177, 21] on link "Log Out" at bounding box center [1161, 20] width 69 height 40
